Goal: Information Seeking & Learning: Check status

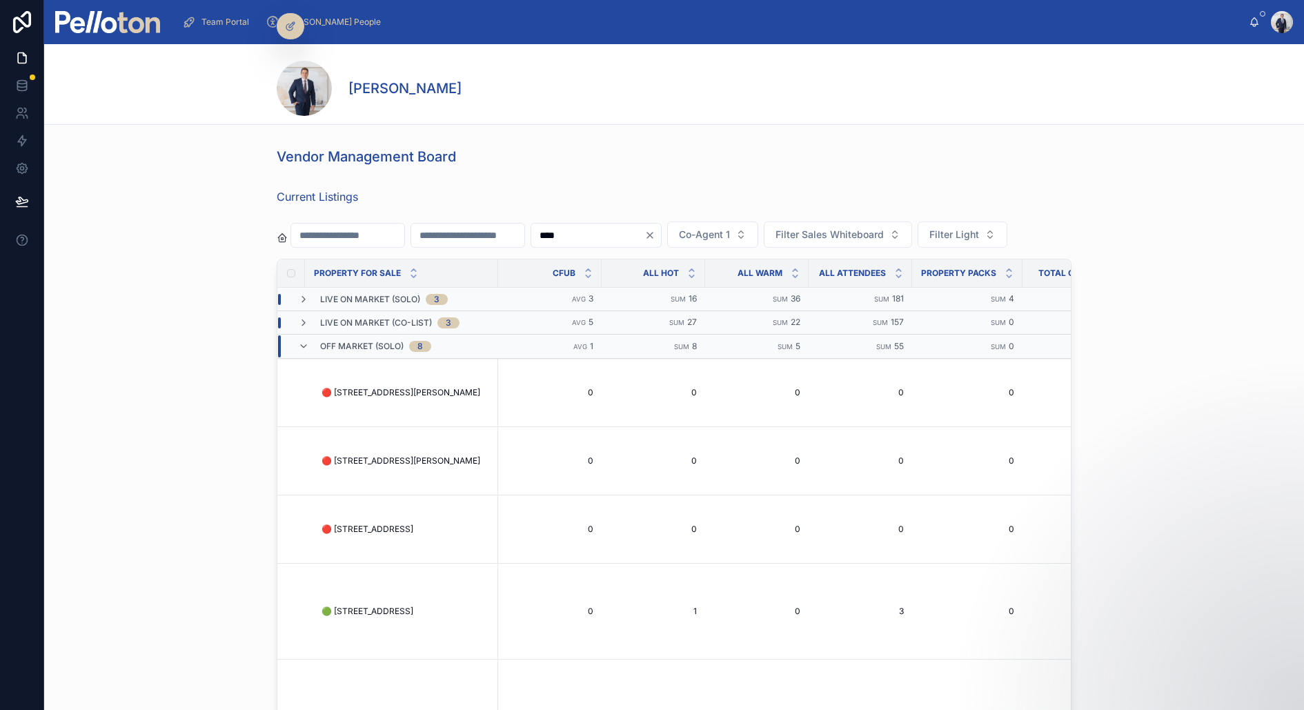
scroll to position [0, 3600]
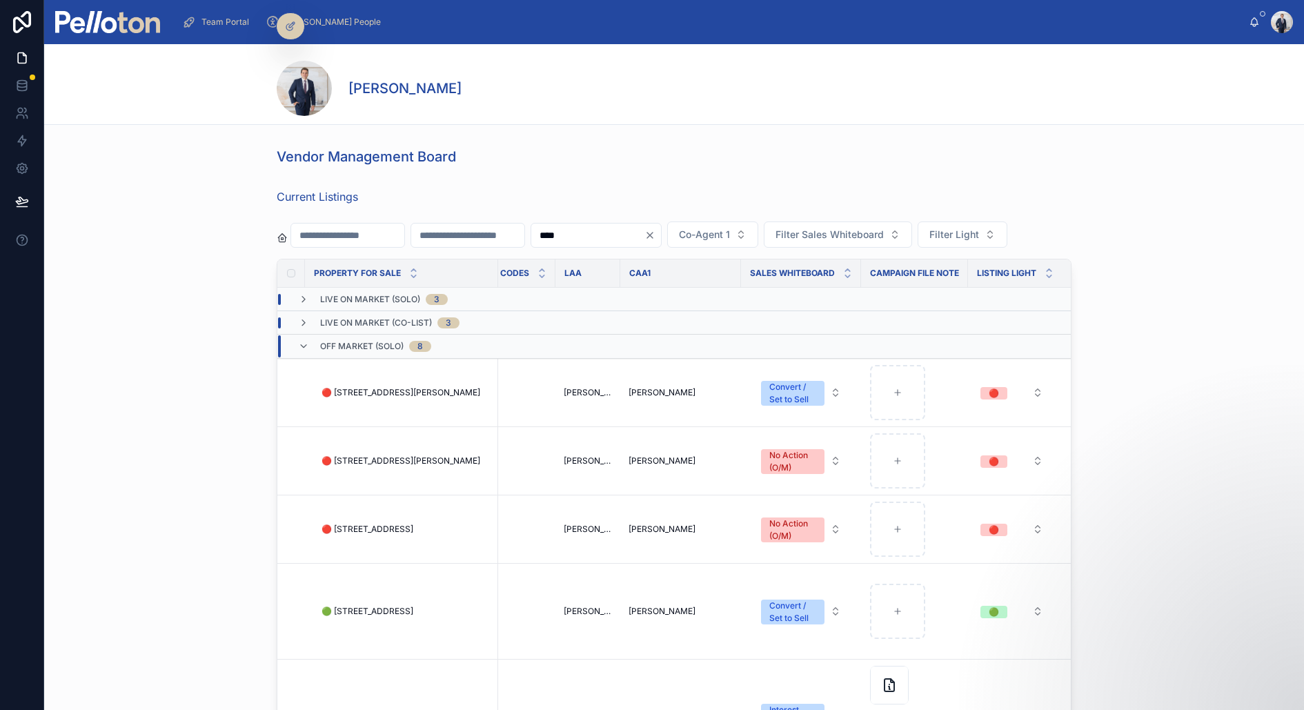
click at [112, 23] on img at bounding box center [107, 22] width 105 height 22
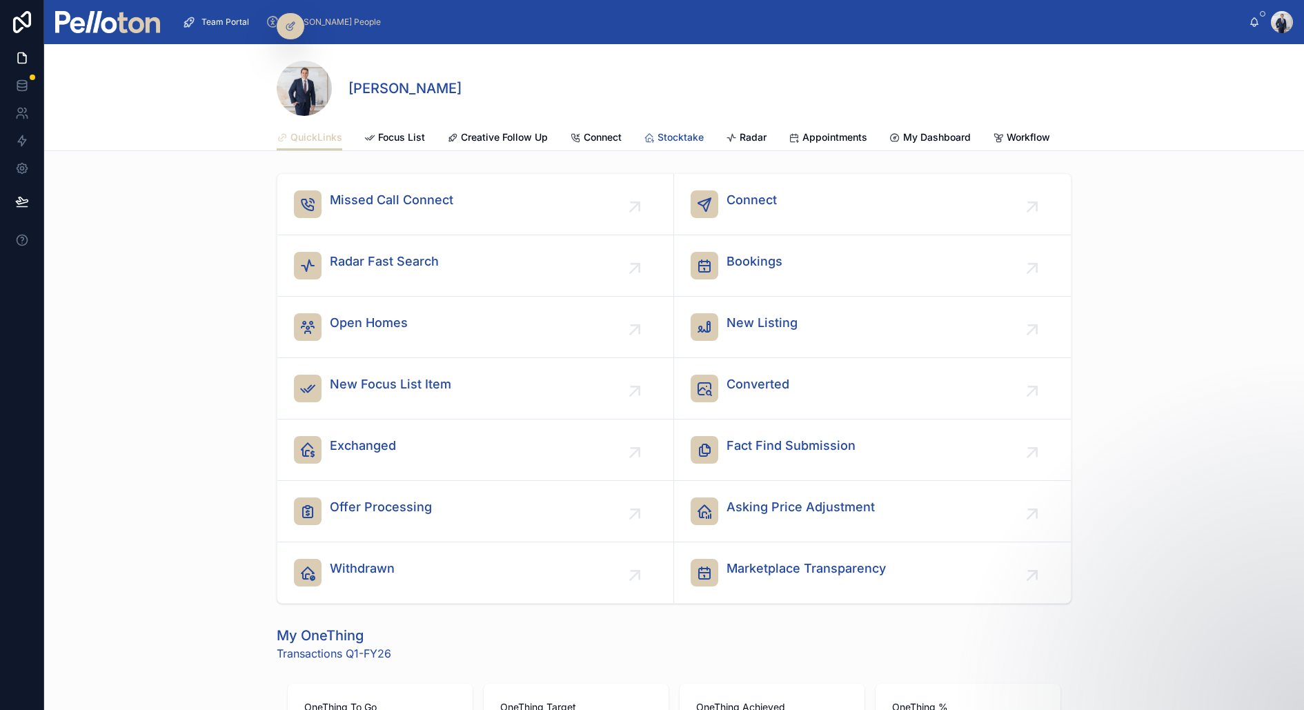
click at [686, 134] on span "Stocktake" at bounding box center [680, 137] width 46 height 14
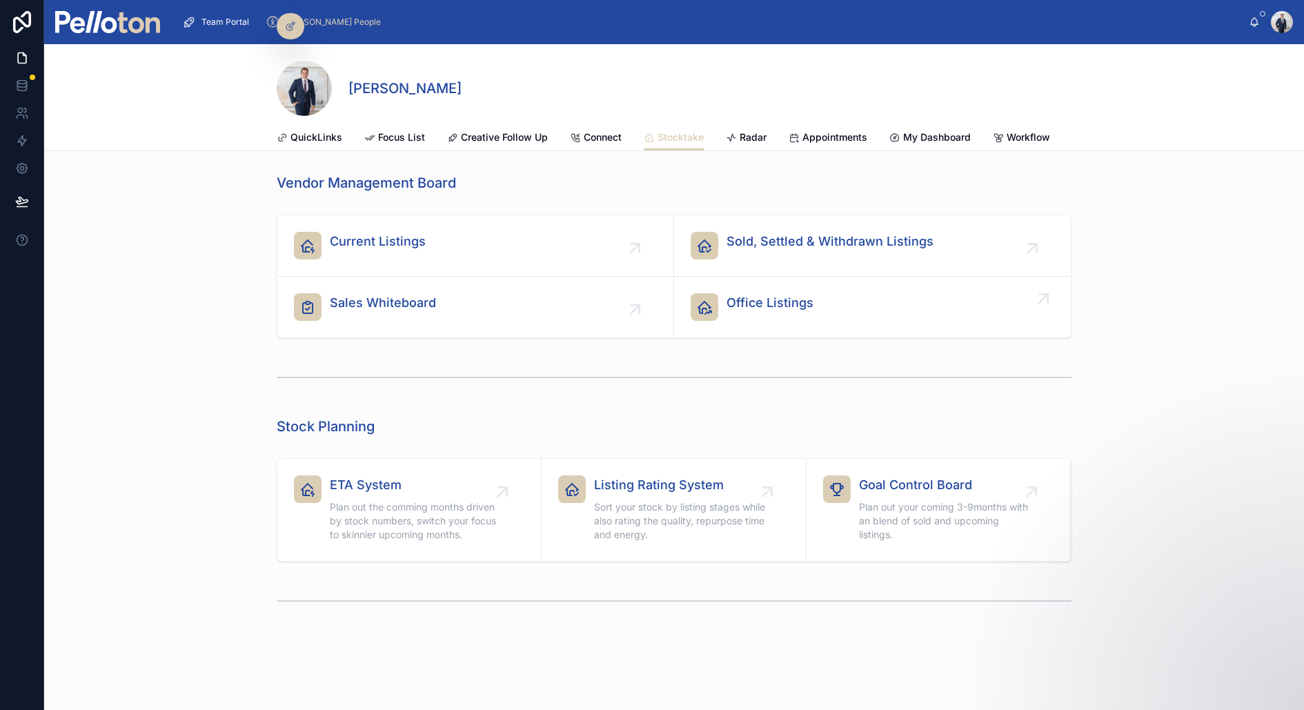
click at [757, 306] on span "Office Listings" at bounding box center [769, 302] width 87 height 19
click at [761, 302] on span "Office Listings" at bounding box center [769, 302] width 87 height 19
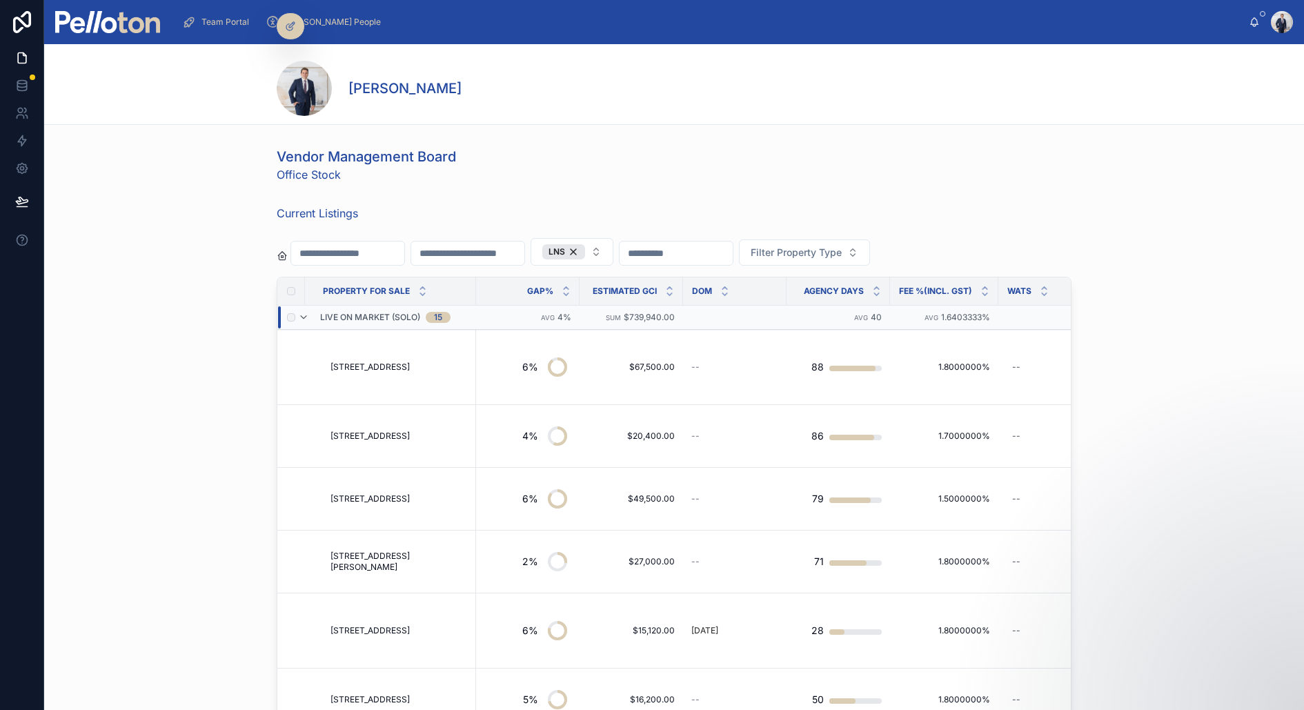
click at [311, 315] on div "Live On Market (Solo) 15" at bounding box center [374, 317] width 152 height 22
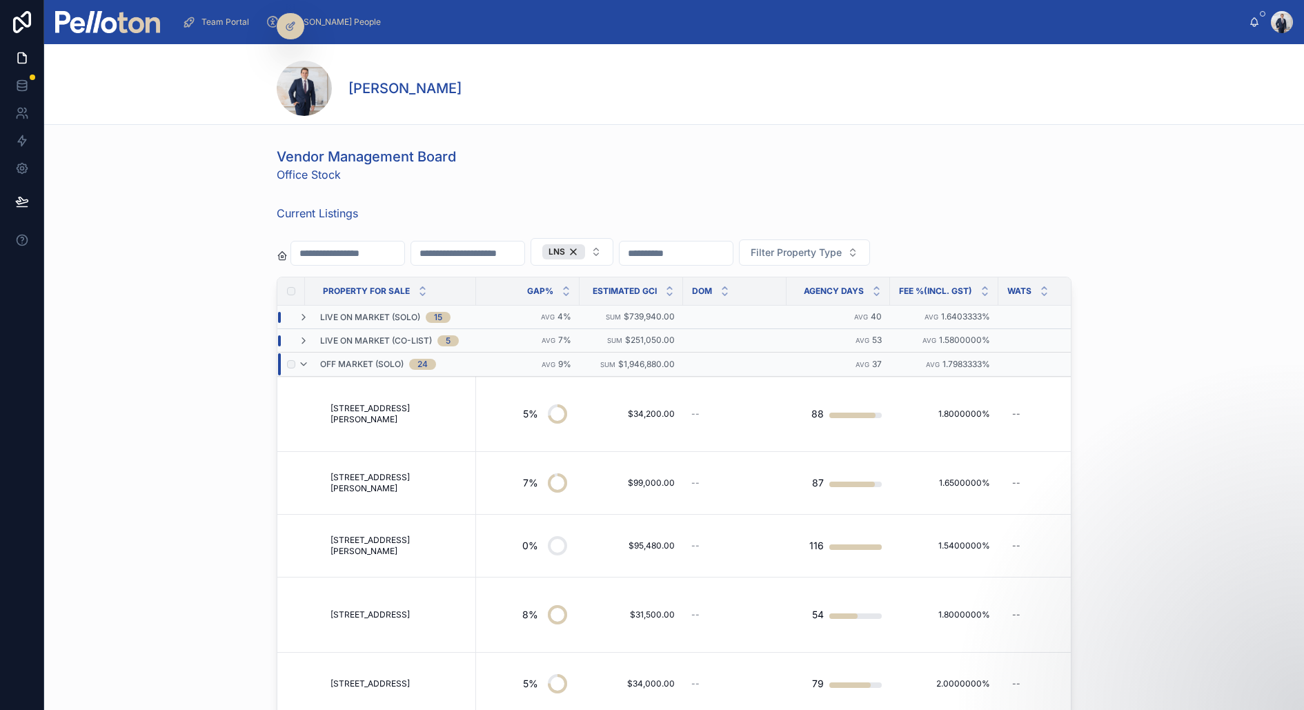
click at [317, 358] on div "Off Market (Solo) 24" at bounding box center [367, 364] width 138 height 22
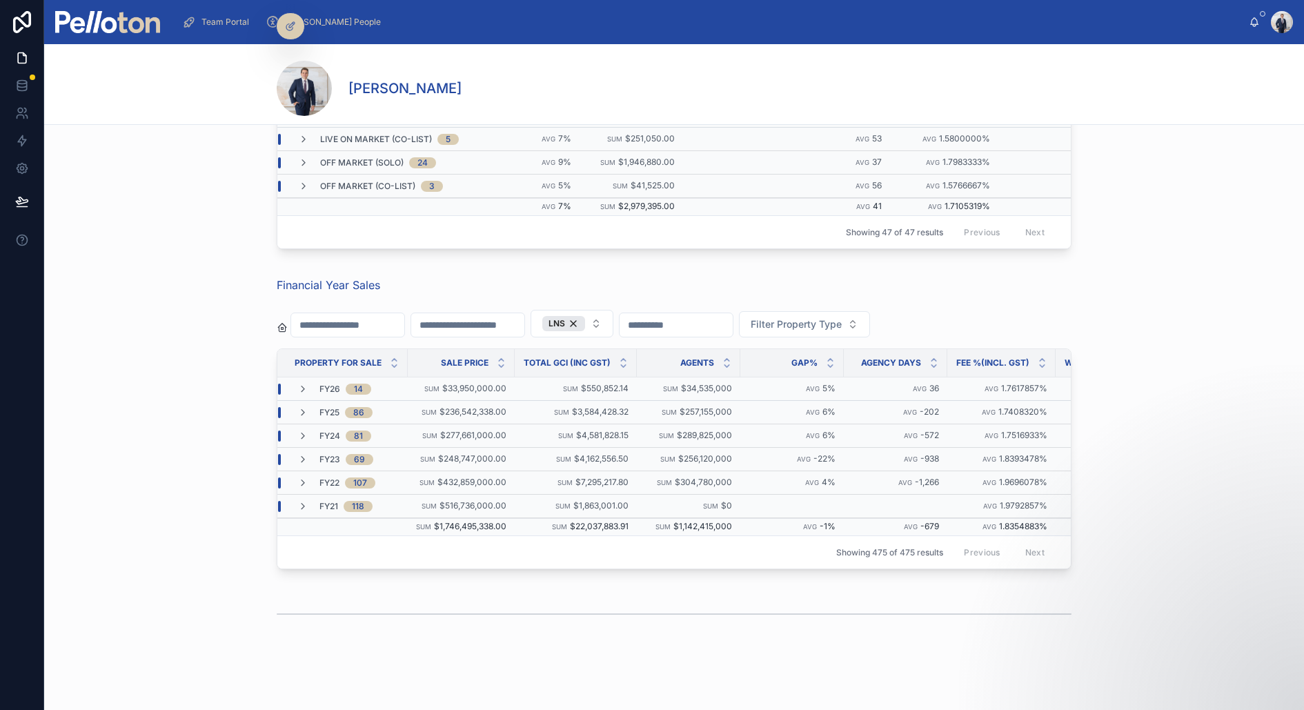
scroll to position [202, 0]
click at [585, 317] on div "LNS" at bounding box center [563, 322] width 43 height 15
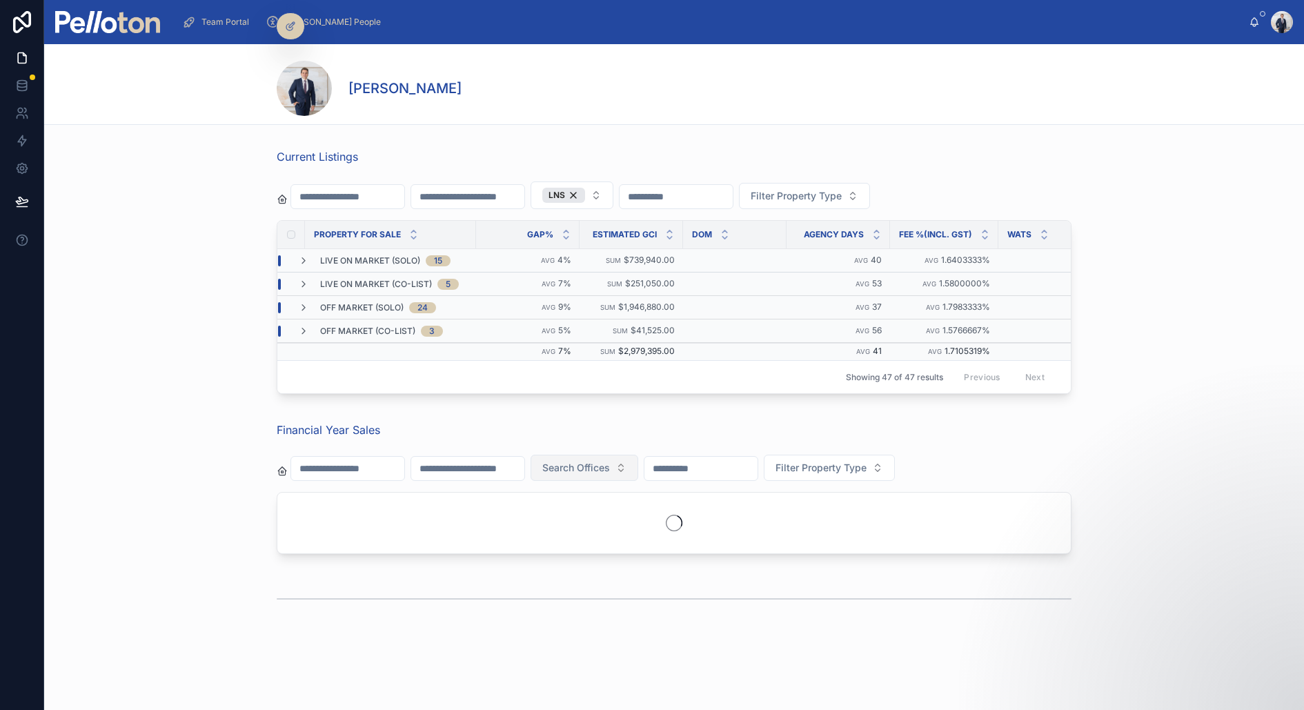
scroll to position [50, 0]
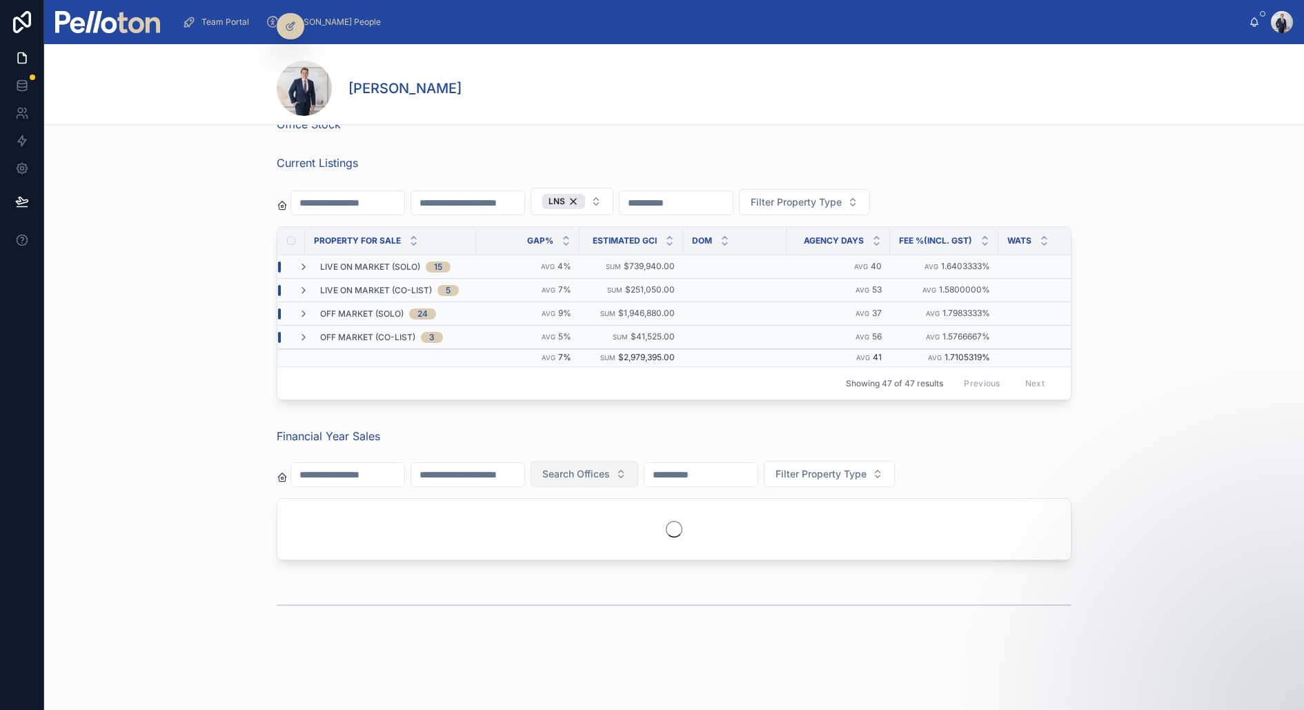
click at [592, 483] on div "Search Offices Filter Property Type" at bounding box center [674, 476] width 795 height 43
click at [592, 473] on span "Search Offices" at bounding box center [576, 474] width 68 height 14
click at [481, 428] on div "Financial Year Sales" at bounding box center [674, 436] width 795 height 17
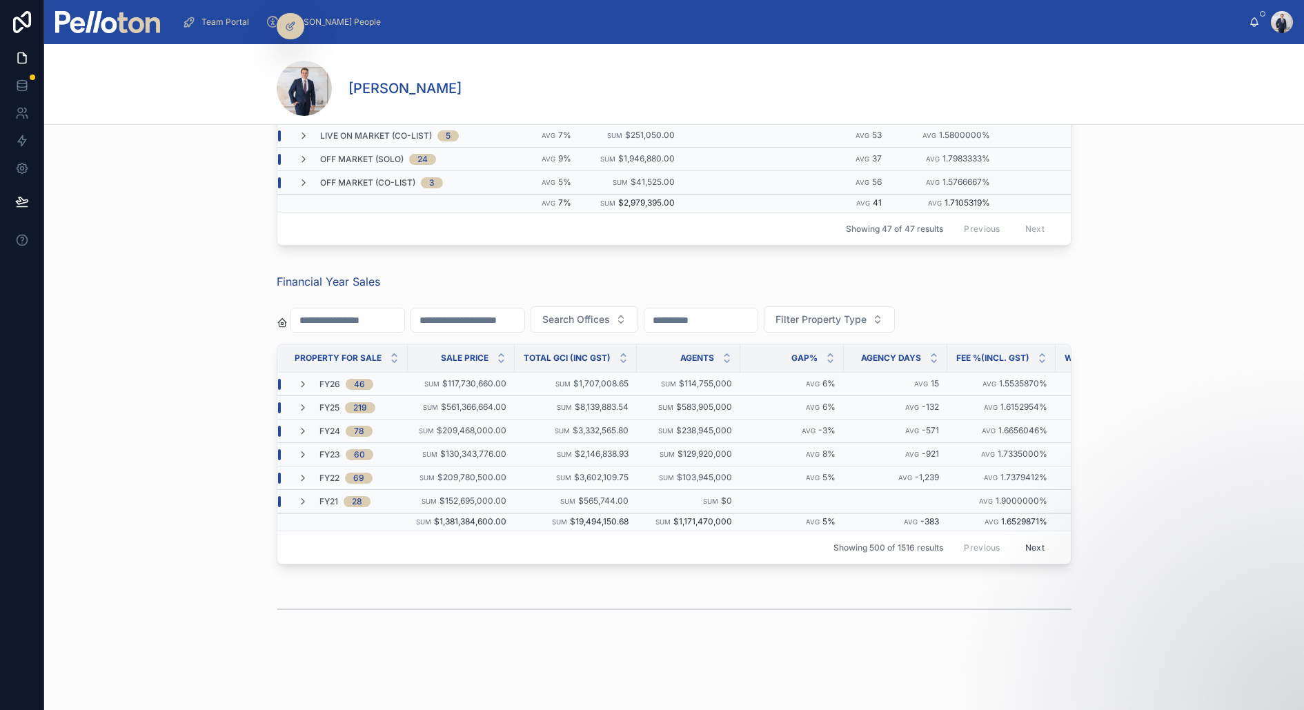
scroll to position [201, 0]
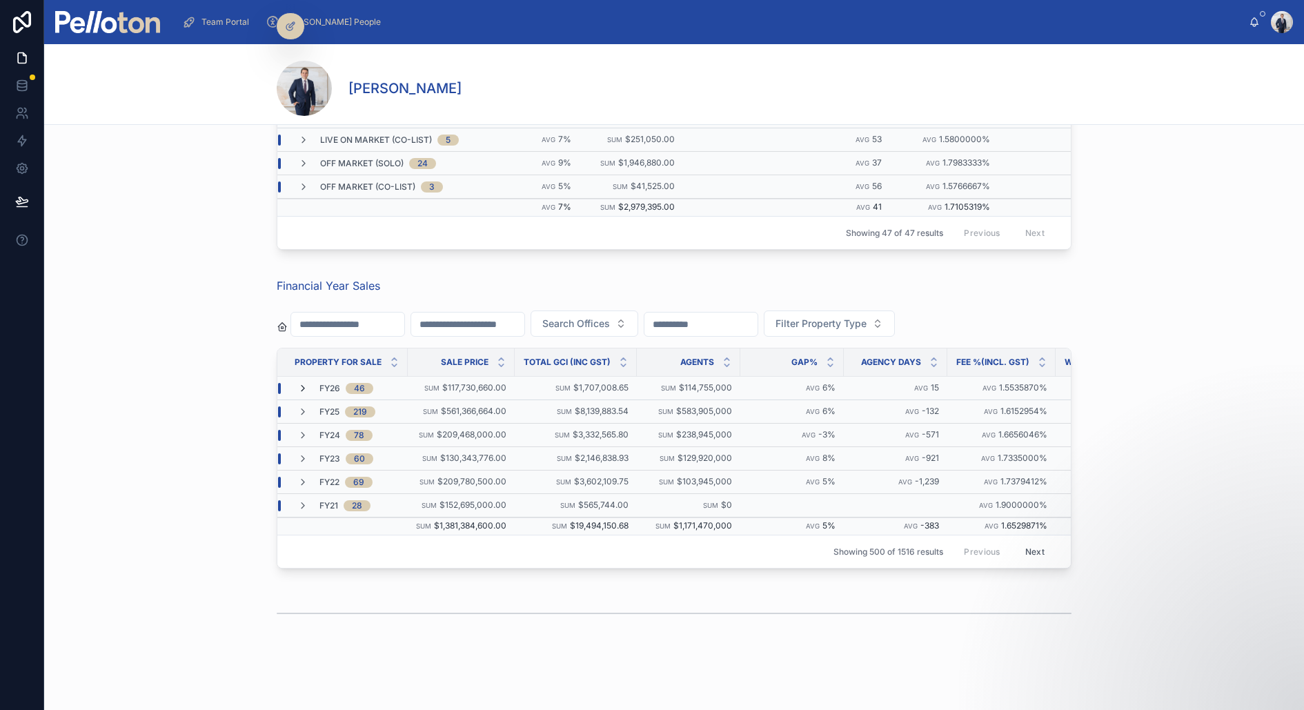
click at [303, 383] on icon at bounding box center [302, 388] width 11 height 11
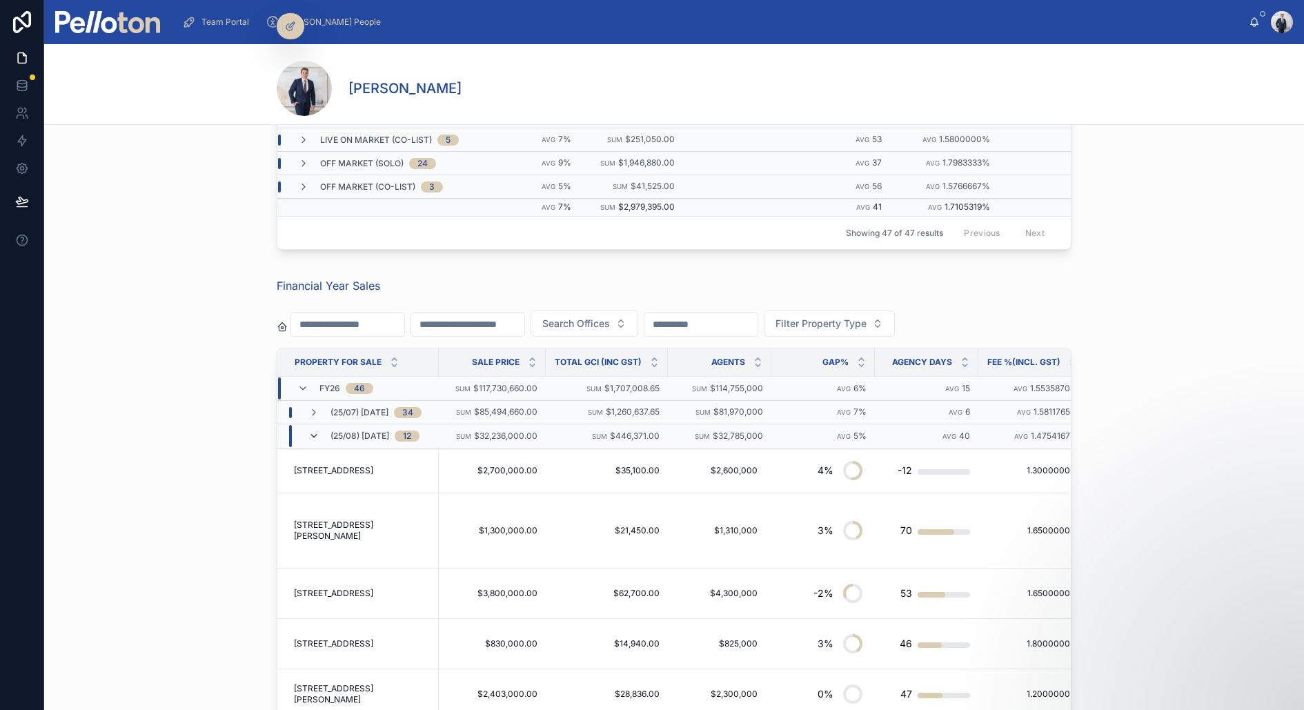
click at [314, 430] on icon at bounding box center [313, 435] width 11 height 11
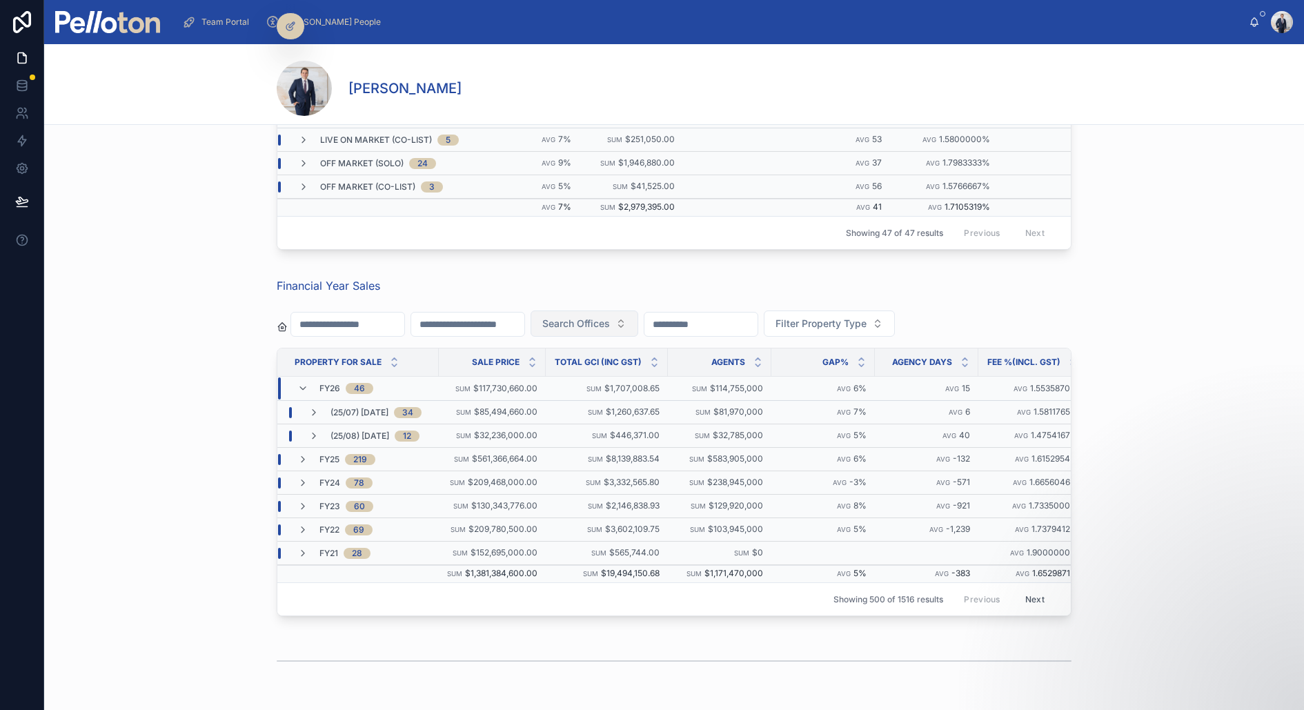
click at [600, 318] on span "Search Offices" at bounding box center [576, 324] width 68 height 14
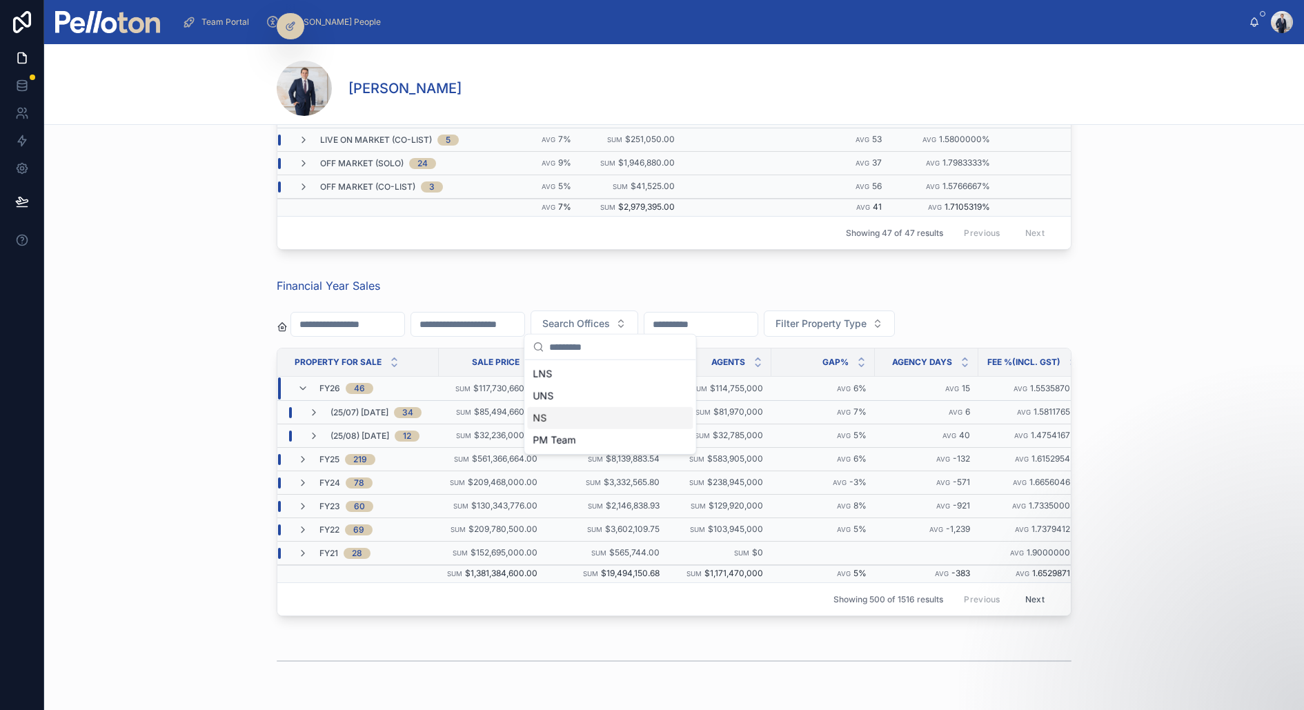
click at [552, 411] on div "NS" at bounding box center [610, 418] width 166 height 22
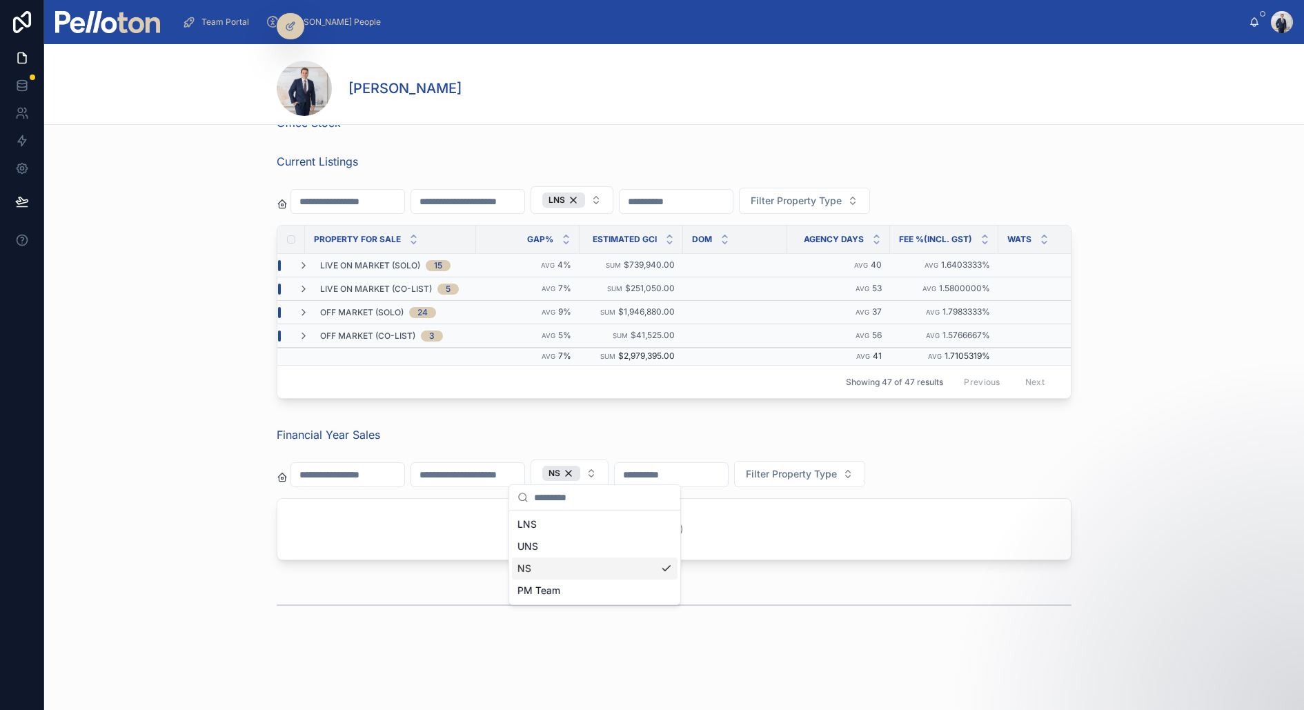
click at [257, 449] on div "Financial Year Sales NS Filter Property Type" at bounding box center [674, 496] width 1248 height 150
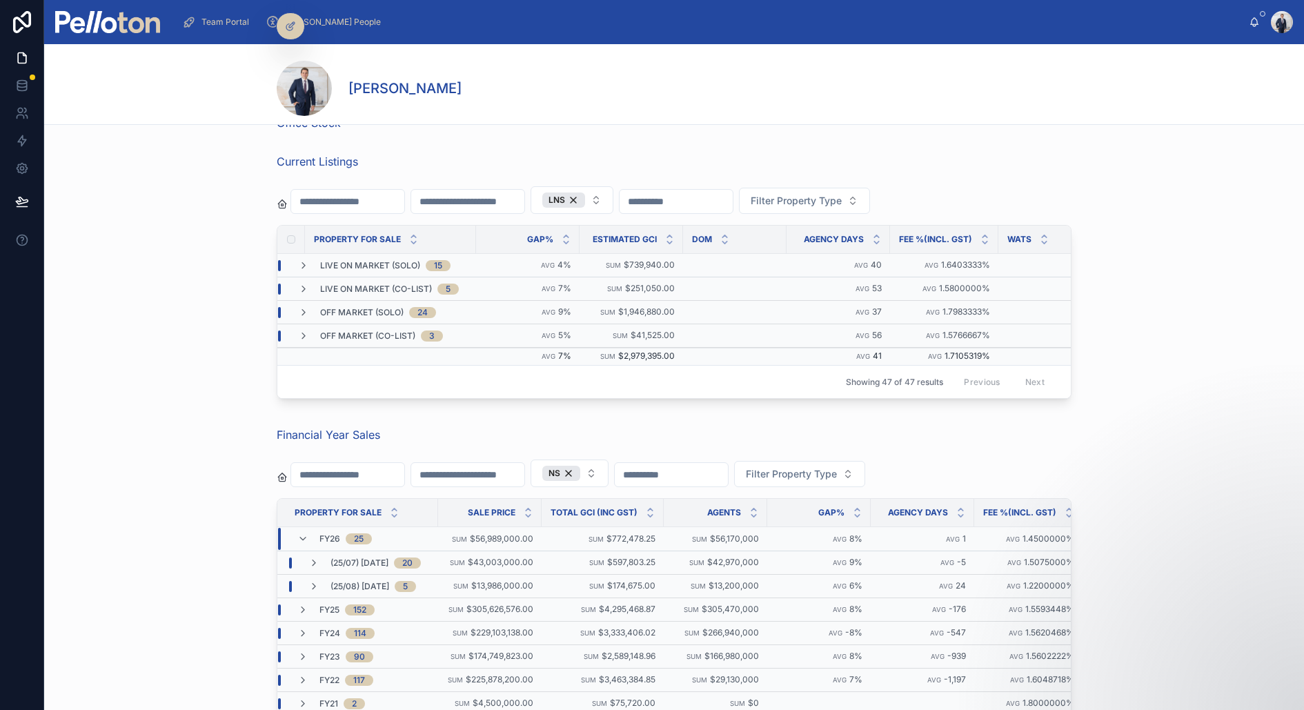
scroll to position [201, 0]
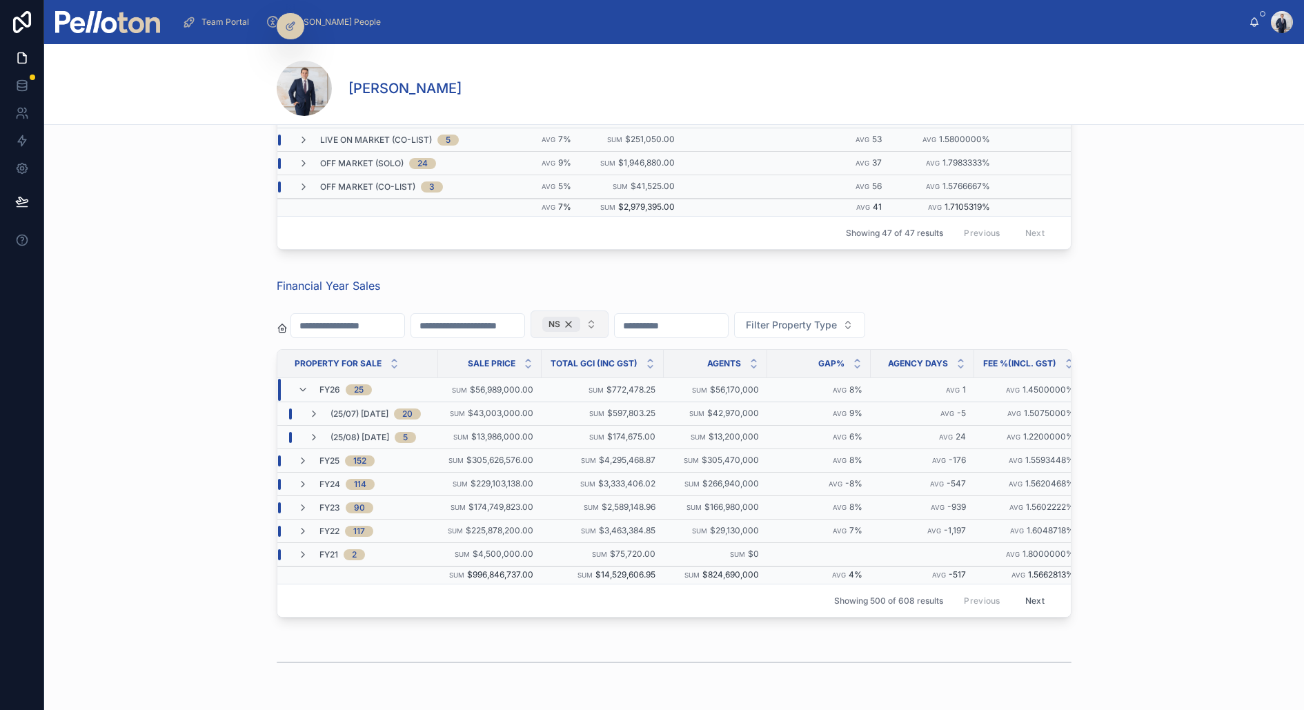
click at [580, 320] on div "NS" at bounding box center [561, 324] width 38 height 15
click at [592, 320] on span "Search Offices" at bounding box center [576, 324] width 68 height 14
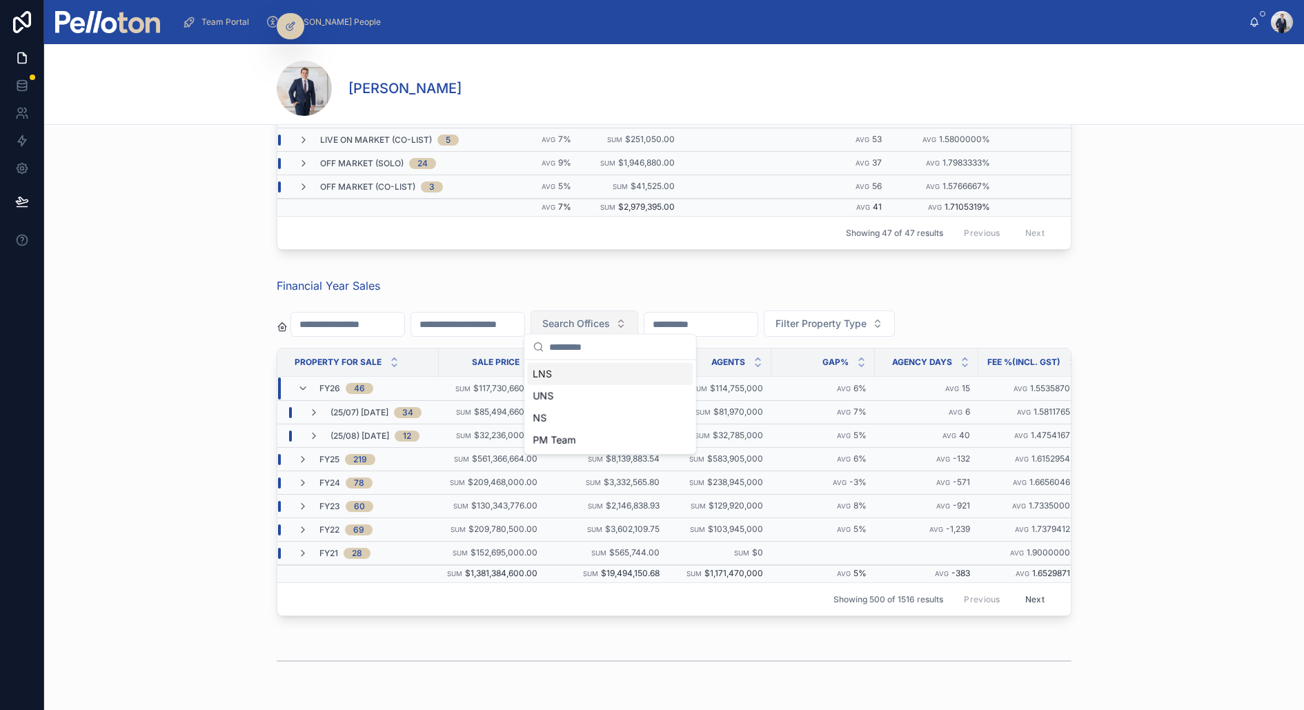
click at [550, 372] on div "LNS" at bounding box center [610, 374] width 166 height 22
click at [163, 363] on div "Financial Year Sales LNS Filter Property Type Property For Sale Sale Price Tota…" at bounding box center [674, 450] width 1248 height 357
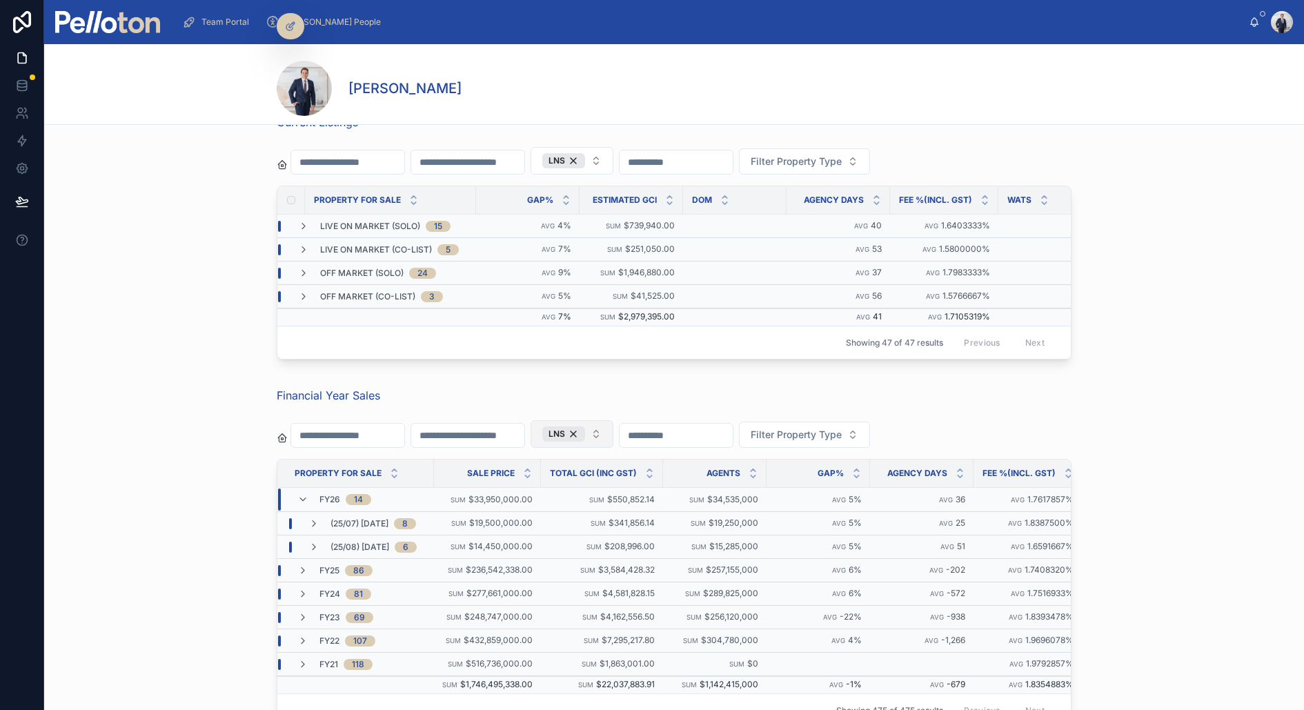
scroll to position [97, 0]
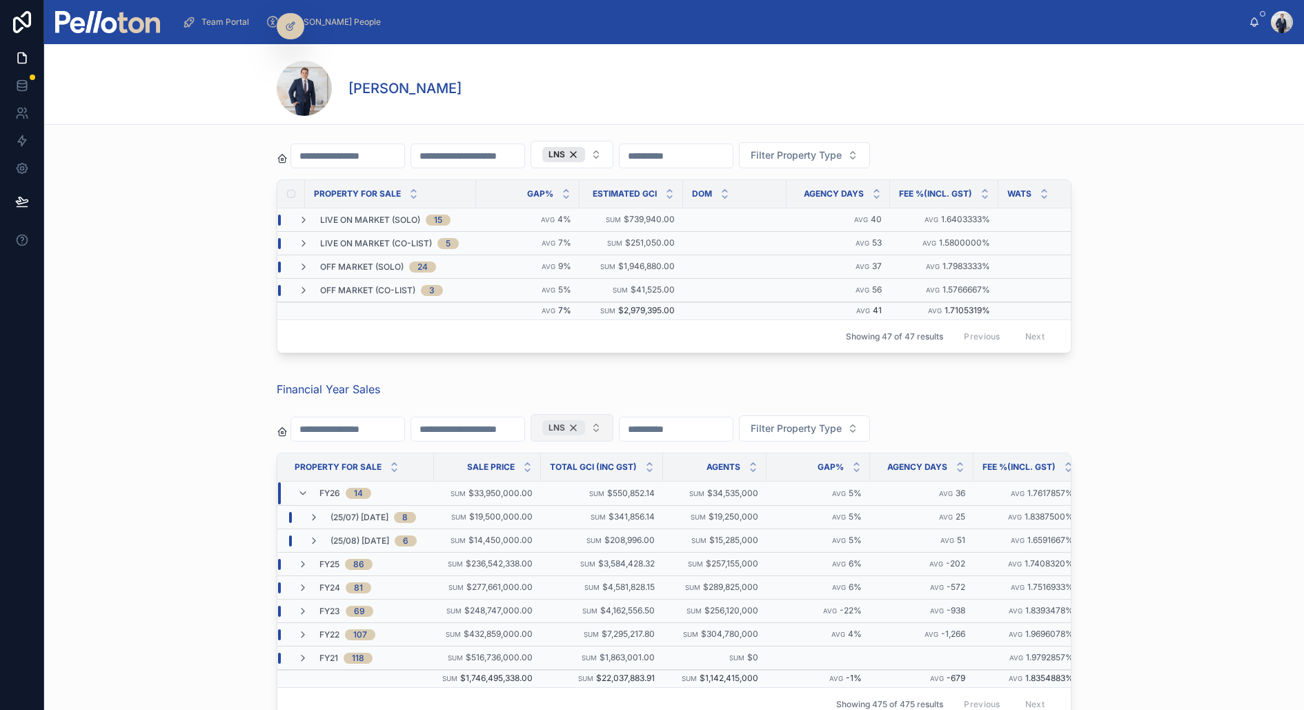
click at [585, 420] on div "LNS" at bounding box center [563, 427] width 43 height 15
click at [591, 420] on span "Search Offices" at bounding box center [576, 427] width 68 height 14
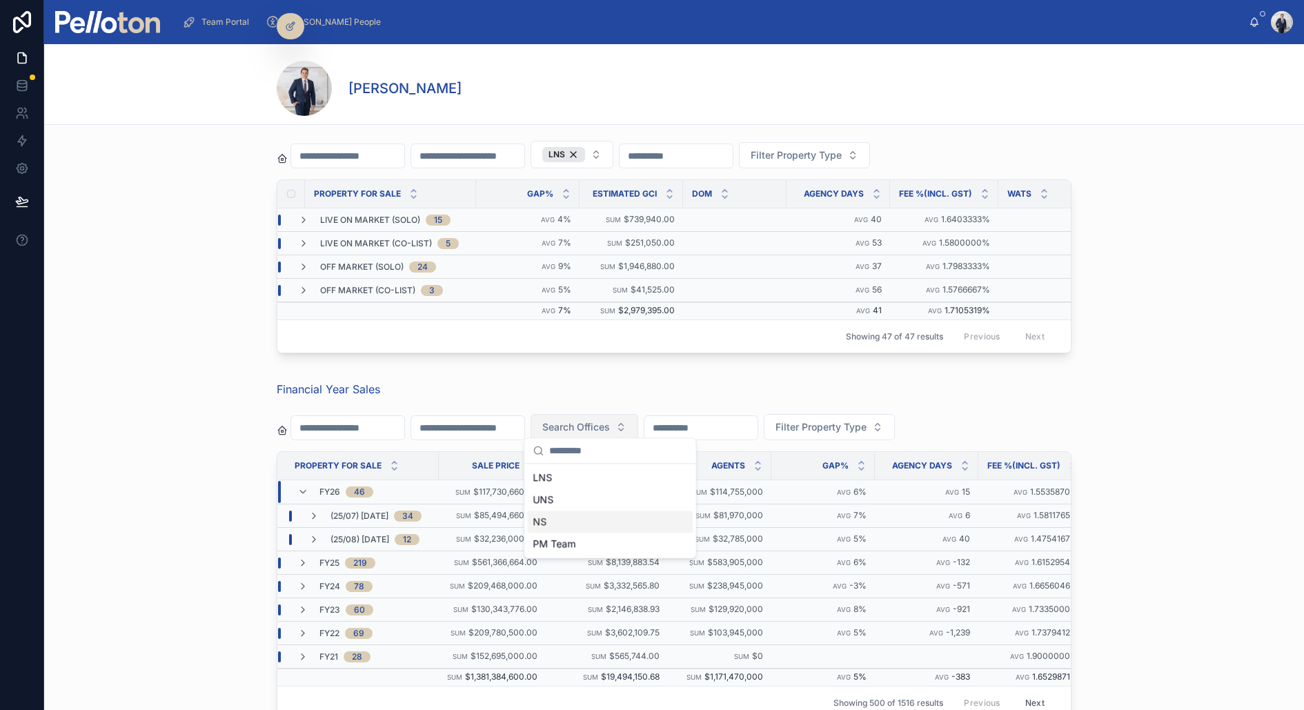
click at [561, 519] on div "NS" at bounding box center [610, 521] width 166 height 22
click at [559, 496] on div "UNS" at bounding box center [595, 501] width 166 height 22
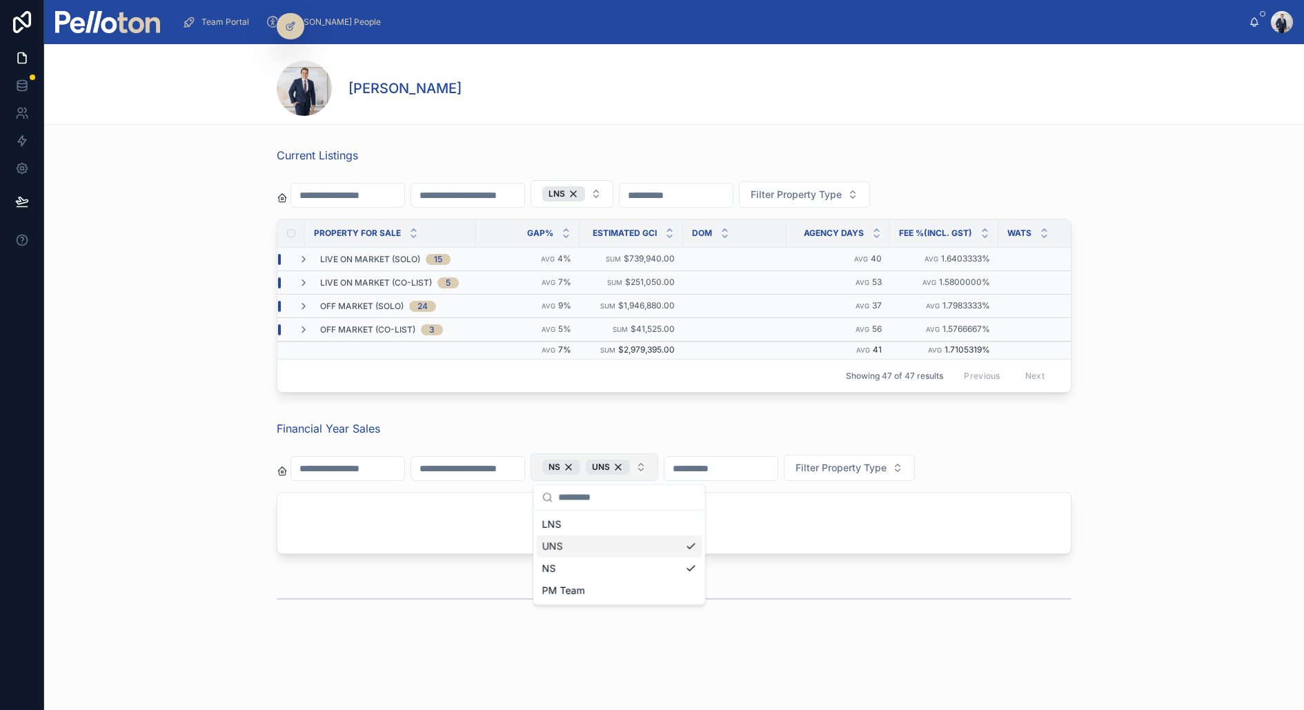
scroll to position [52, 0]
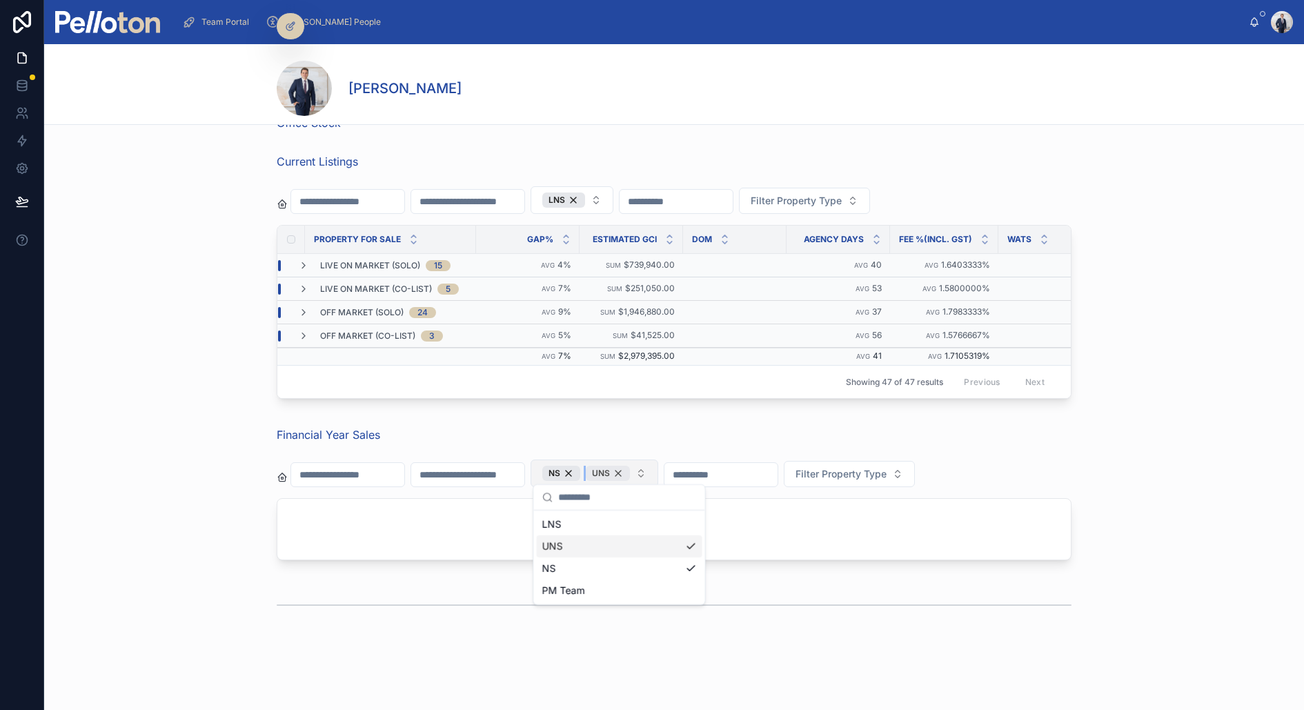
click at [630, 466] on div "UNS" at bounding box center [608, 473] width 44 height 15
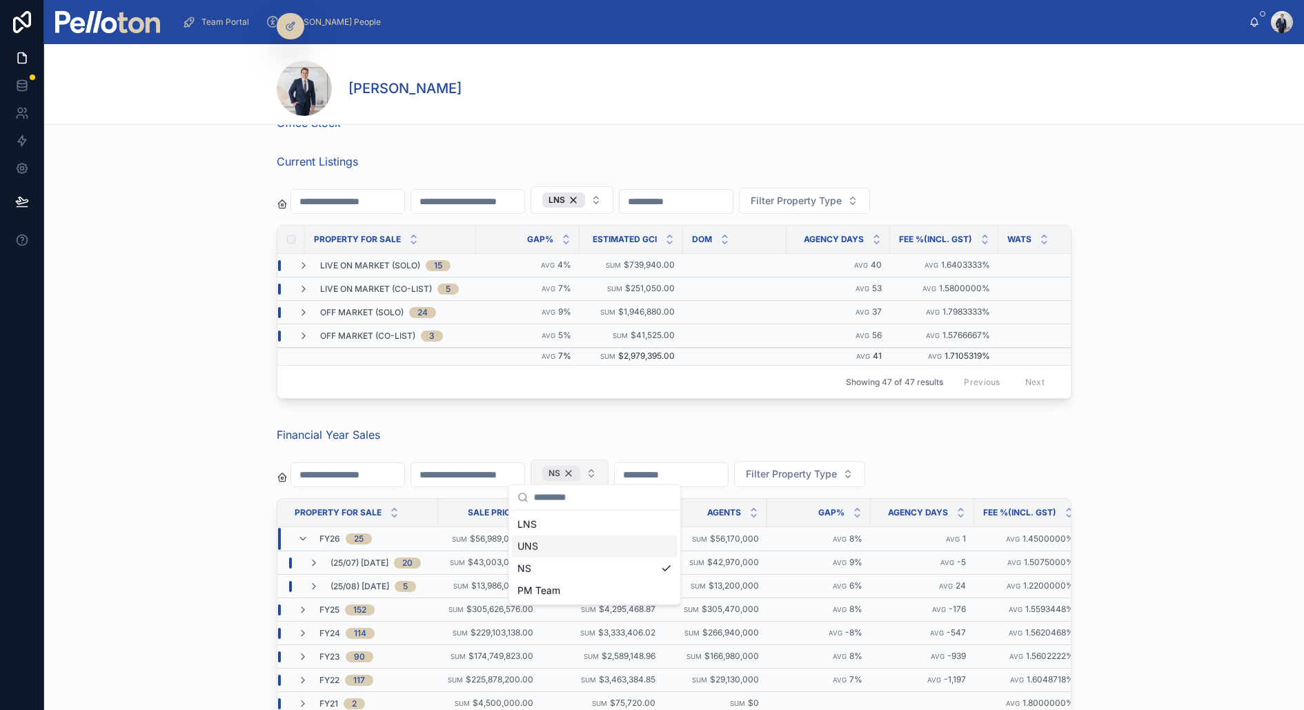
click at [580, 468] on div "NS" at bounding box center [561, 473] width 38 height 15
click at [586, 468] on span "Search Offices" at bounding box center [576, 473] width 68 height 14
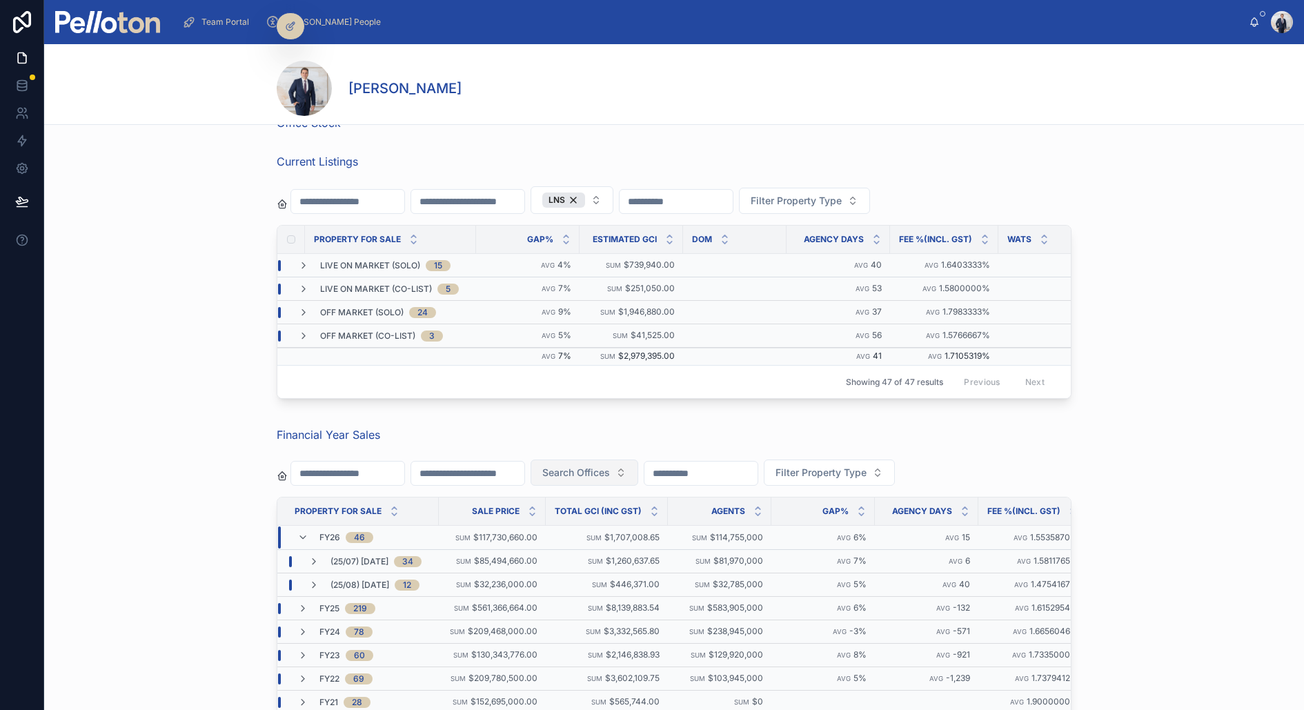
click at [586, 472] on span "Search Offices" at bounding box center [576, 473] width 68 height 14
click at [568, 546] on div "UNS" at bounding box center [610, 545] width 166 height 22
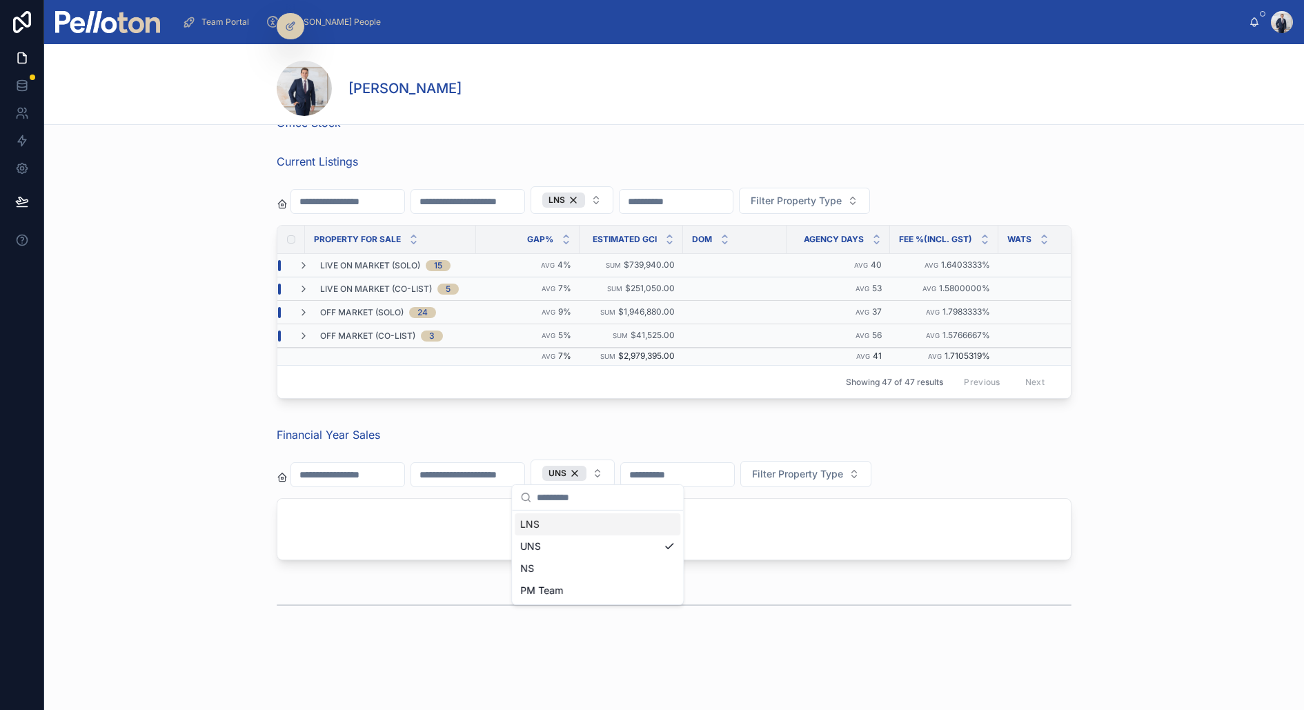
click at [548, 428] on div "Financial Year Sales" at bounding box center [674, 434] width 795 height 17
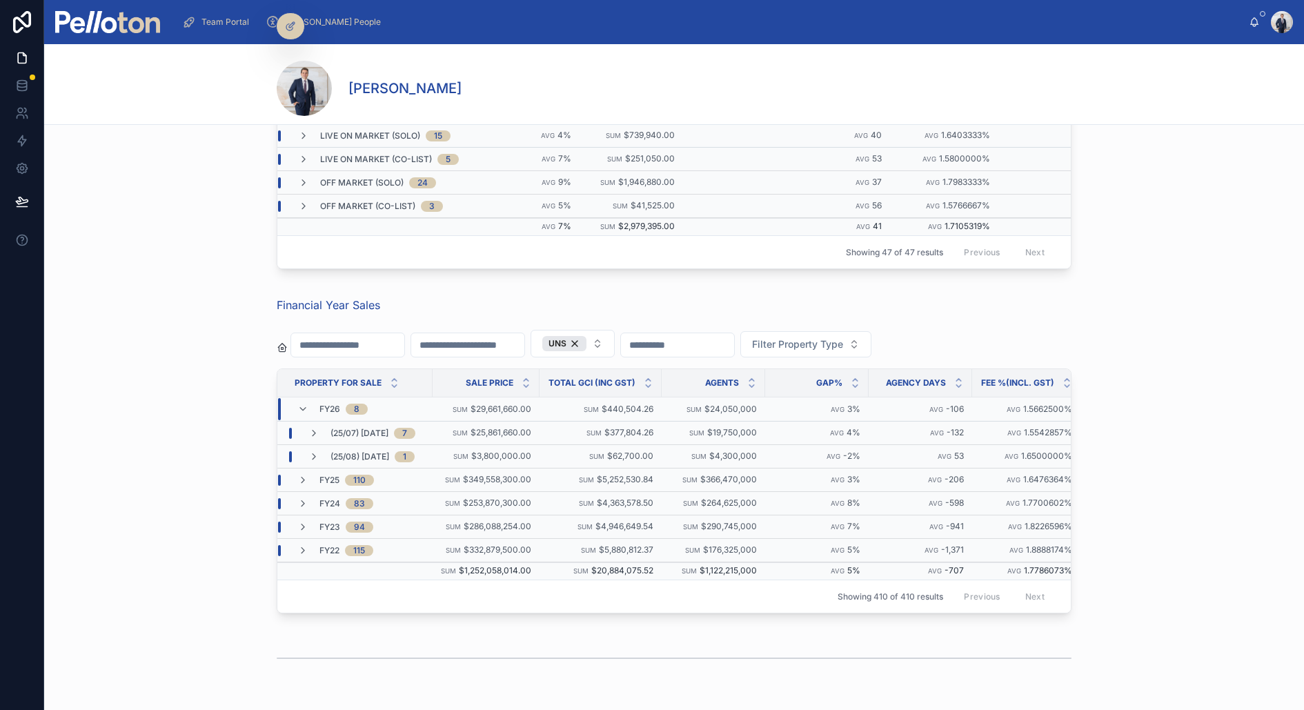
scroll to position [185, 0]
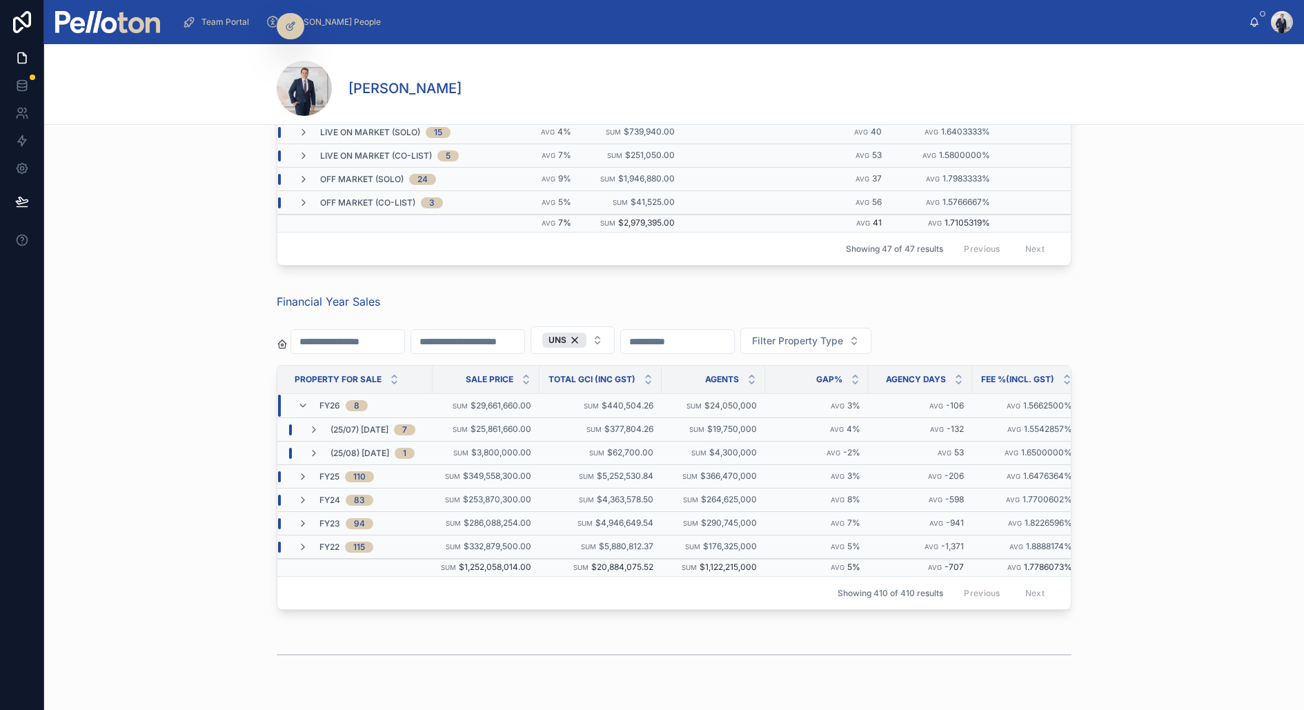
click at [353, 448] on span "(25/08) [DATE]" at bounding box center [359, 453] width 59 height 11
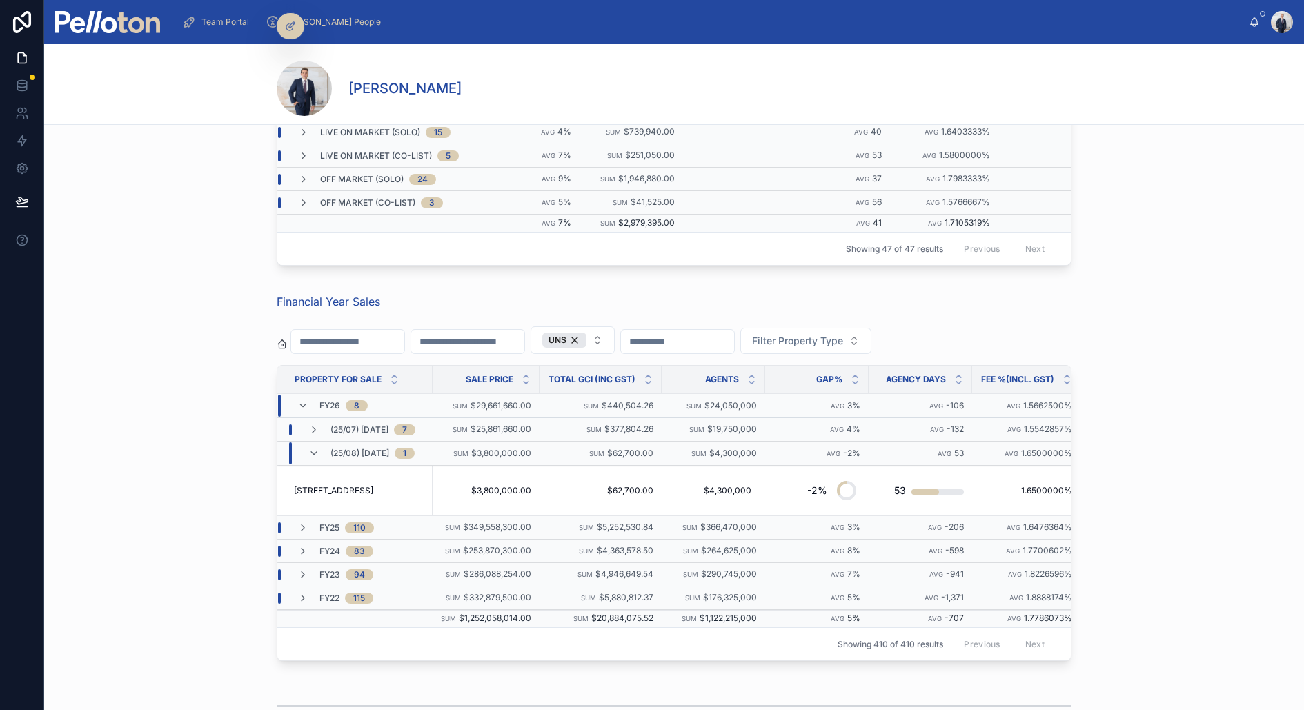
click at [353, 448] on span "(25/08) [DATE]" at bounding box center [359, 453] width 59 height 11
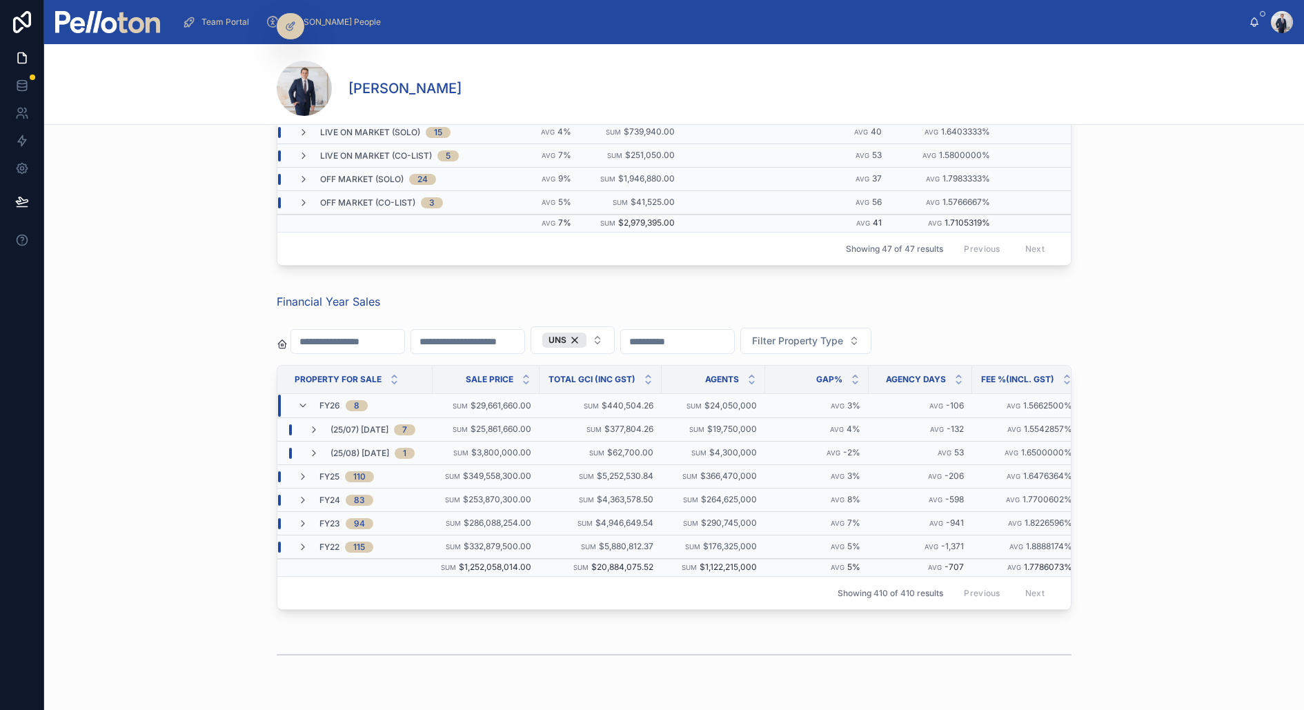
click at [353, 424] on span "(25/07) [DATE]" at bounding box center [359, 429] width 58 height 11
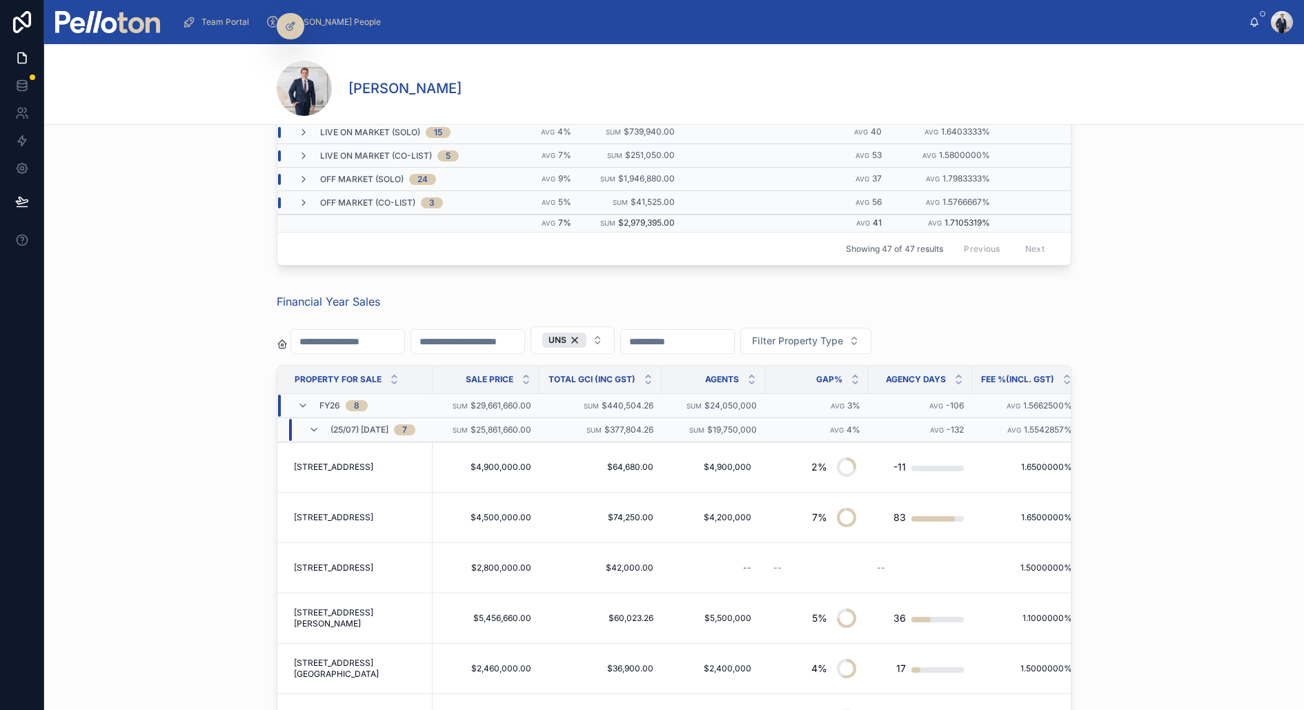
click at [353, 424] on span "(25/07) [DATE]" at bounding box center [359, 429] width 58 height 11
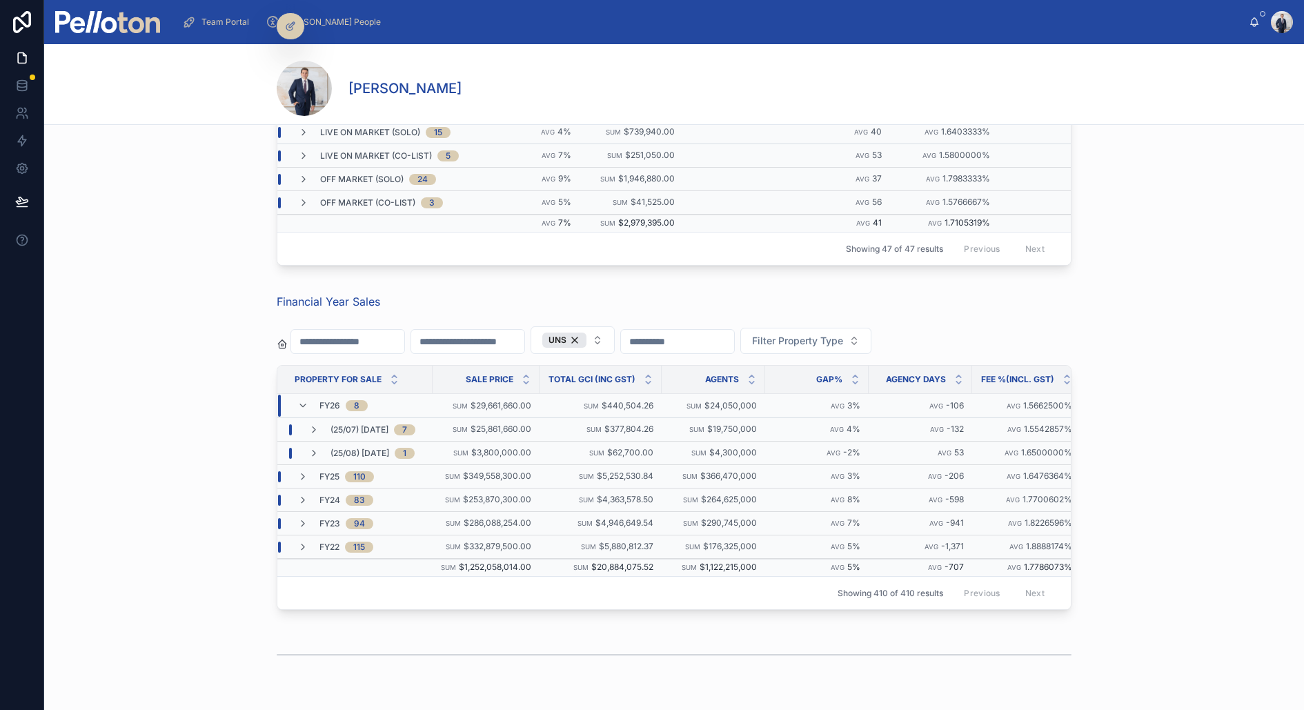
click at [321, 426] on div "(25/07) [DATE] 7" at bounding box center [361, 429] width 107 height 11
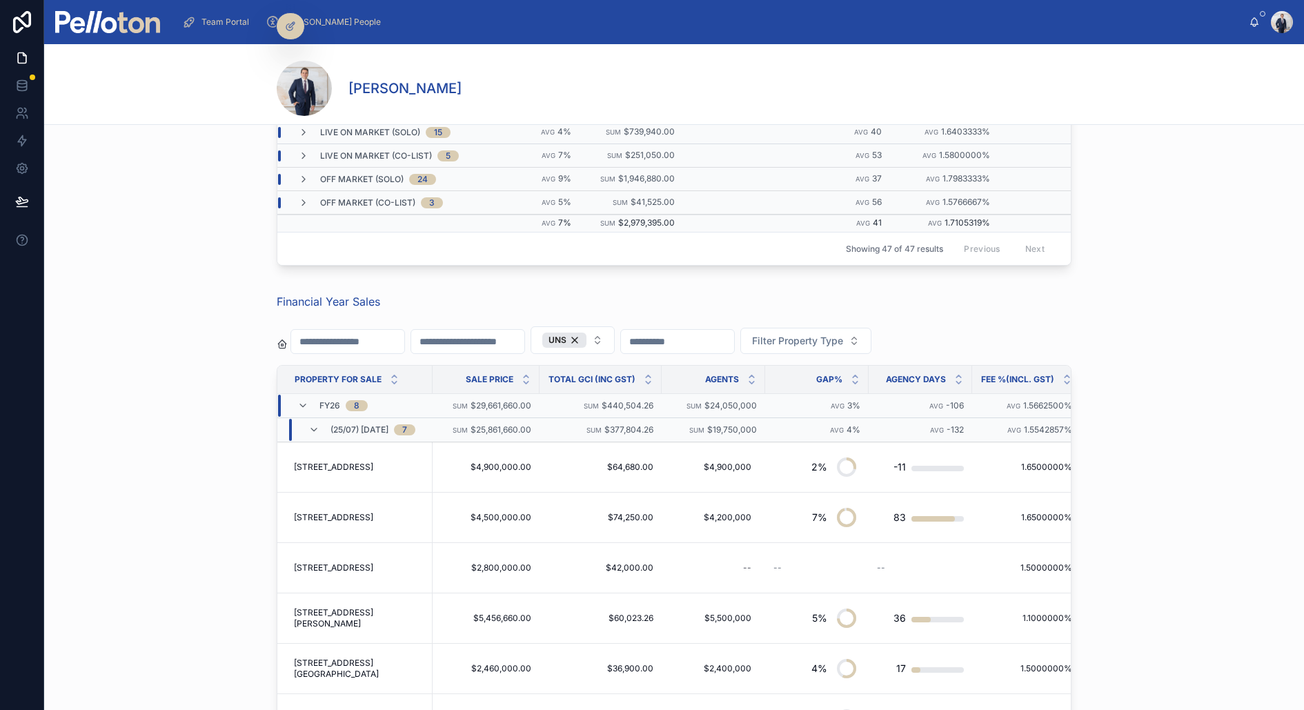
click at [322, 426] on div "(25/07) [DATE] 7" at bounding box center [361, 430] width 107 height 22
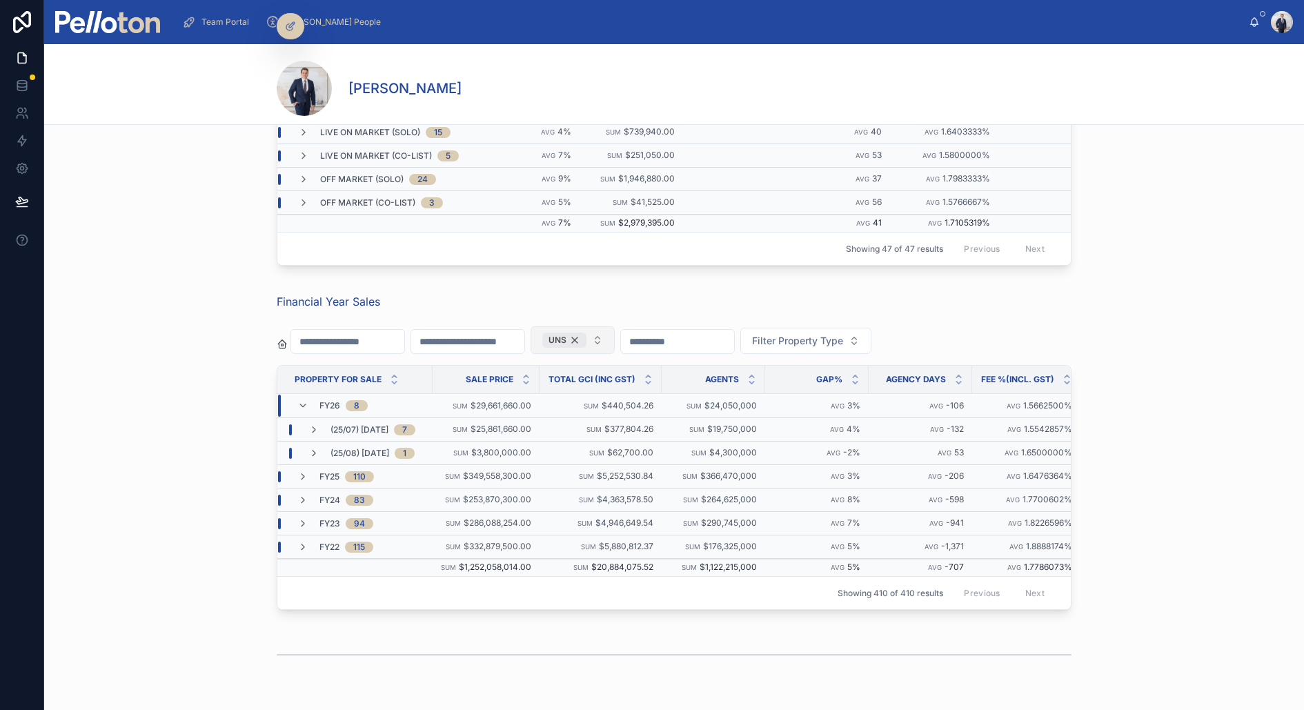
click at [586, 334] on div "UNS" at bounding box center [564, 339] width 44 height 15
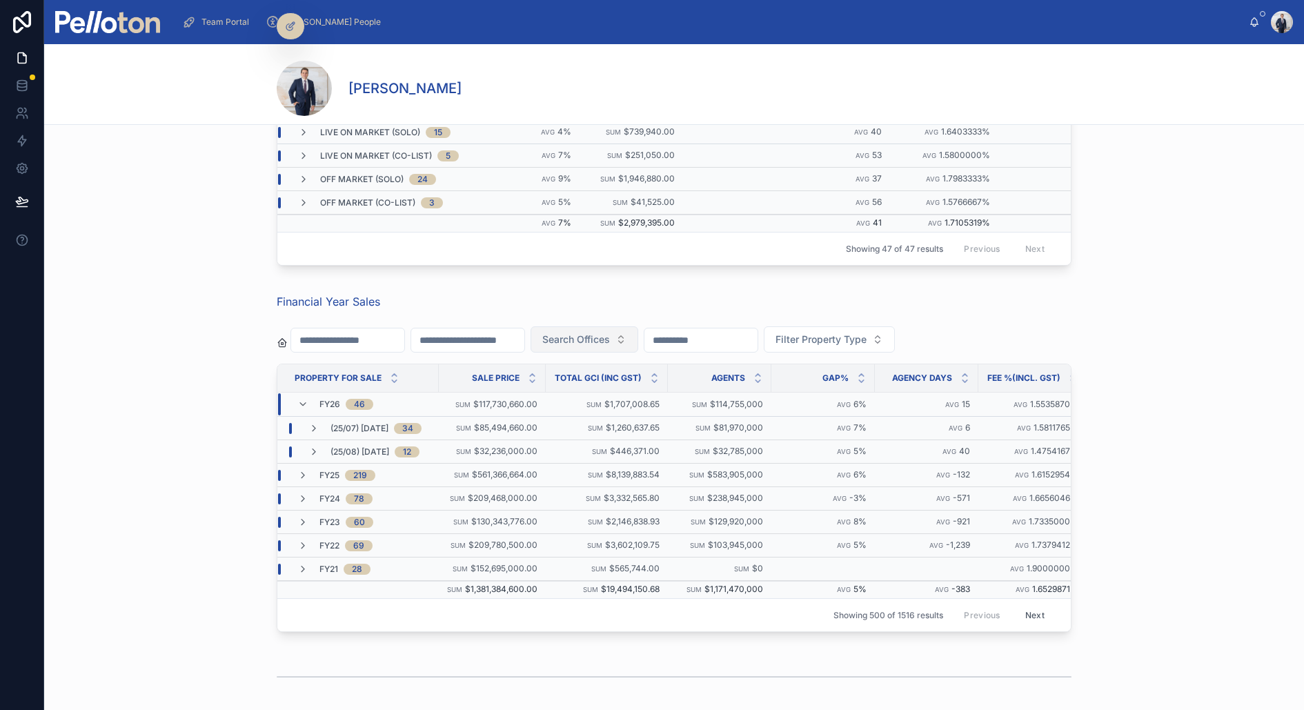
click at [594, 334] on span "Search Offices" at bounding box center [576, 339] width 68 height 14
click at [546, 398] on div "LNS" at bounding box center [610, 390] width 166 height 22
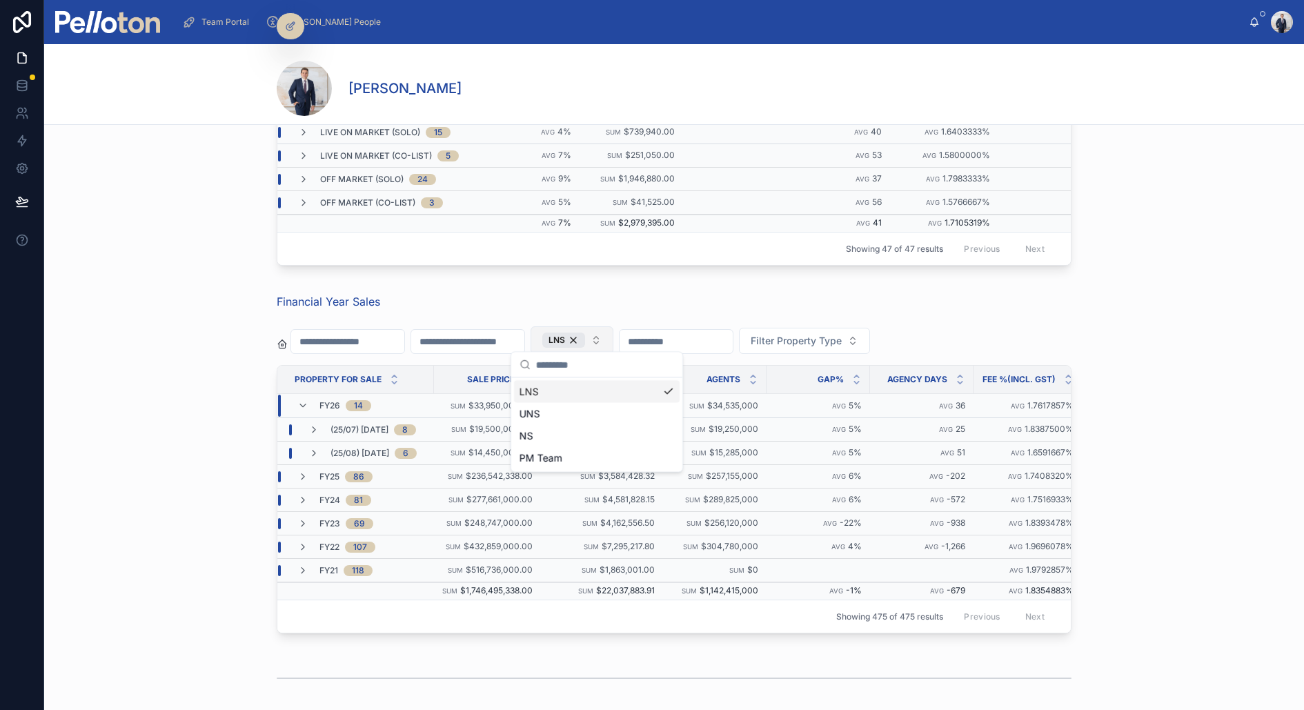
click at [114, 394] on div "Financial Year Sales LNS Filter Property Type Property For Sale Sale Price Tota…" at bounding box center [674, 466] width 1248 height 357
click at [199, 297] on div "Financial Year Sales LNS Filter Property Type Property For Sale Sale Price Tota…" at bounding box center [674, 466] width 1248 height 357
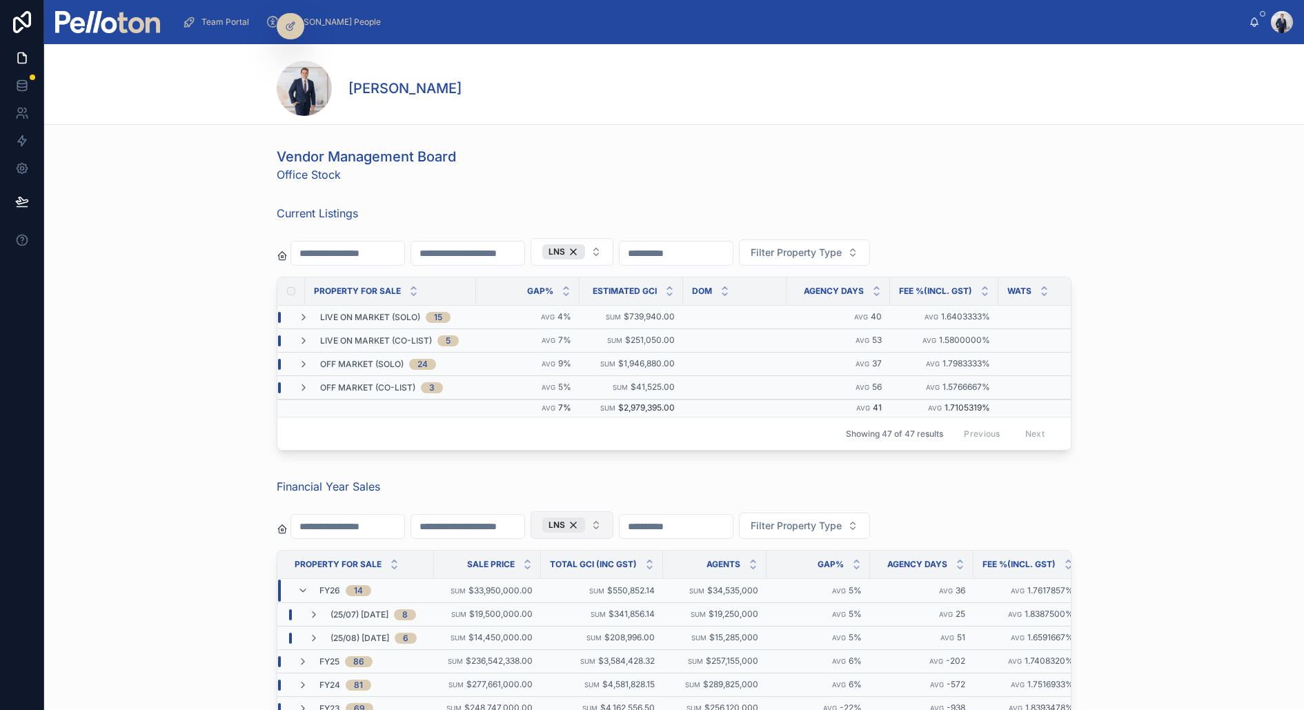
click at [66, 34] on div at bounding box center [107, 22] width 105 height 44
click at [72, 21] on img at bounding box center [107, 22] width 105 height 22
